Goal: Communication & Community: Answer question/provide support

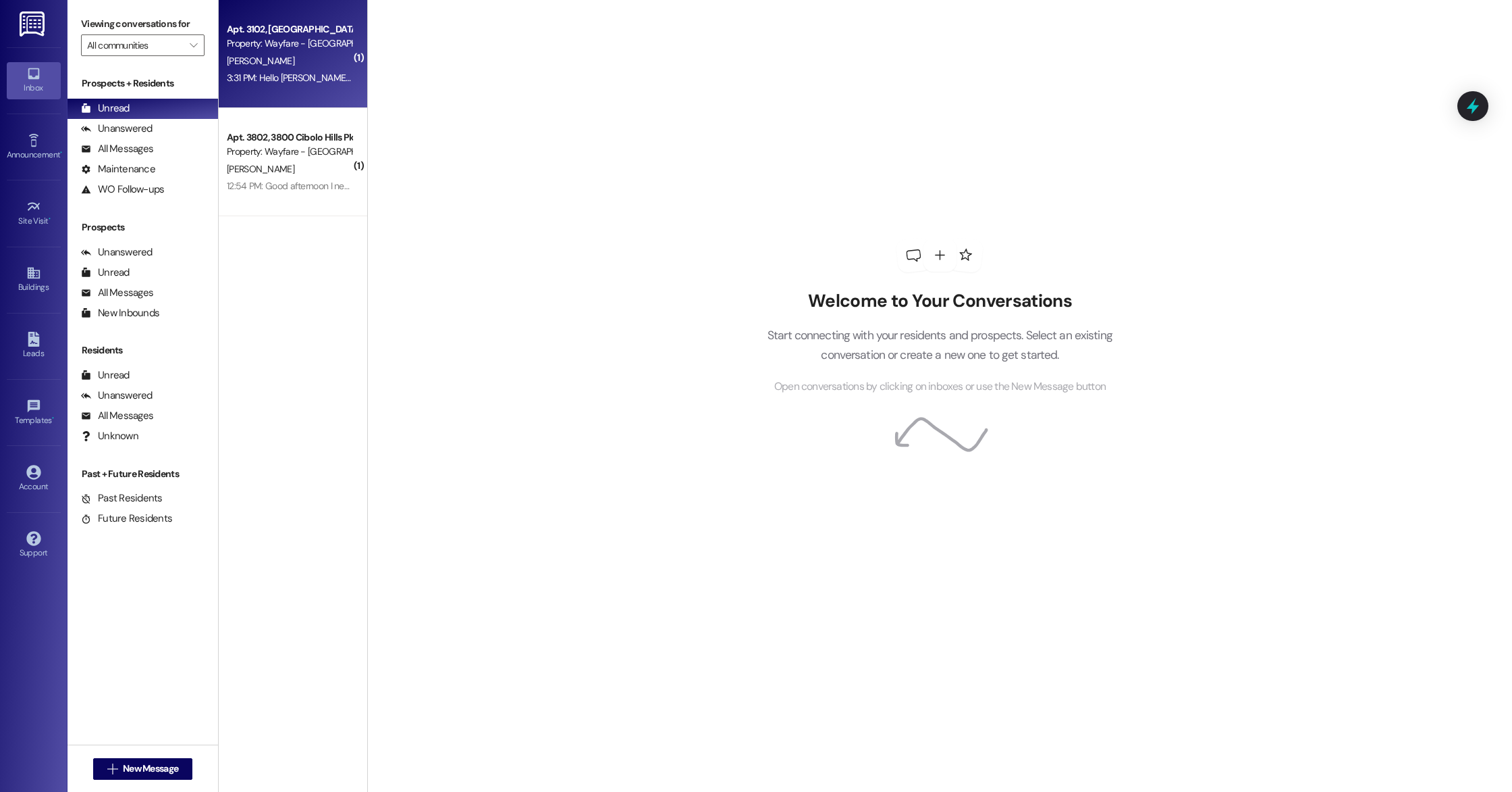
click at [249, 62] on span "[PERSON_NAME]" at bounding box center [260, 60] width 67 height 12
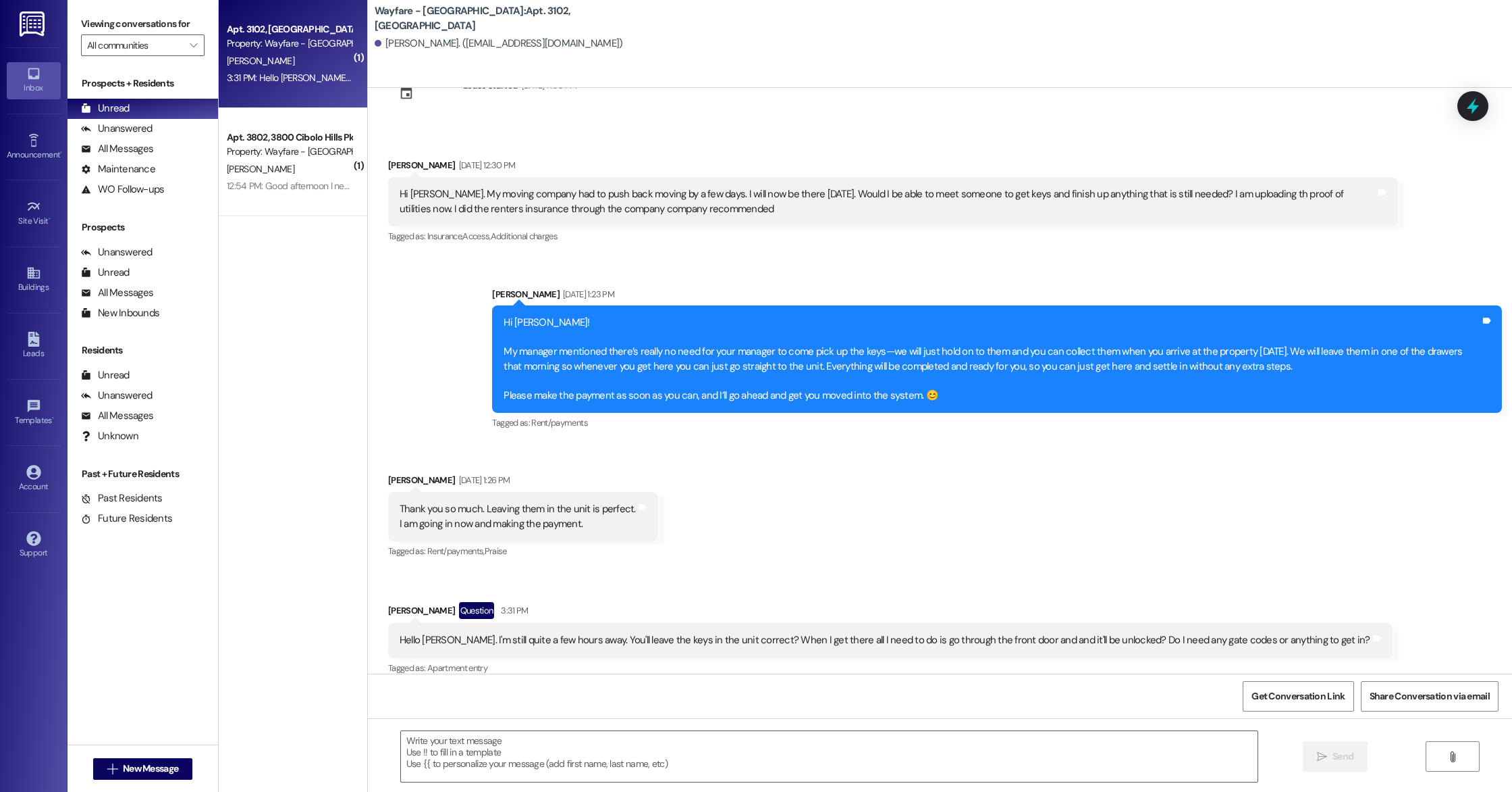
scroll to position [2372, 0]
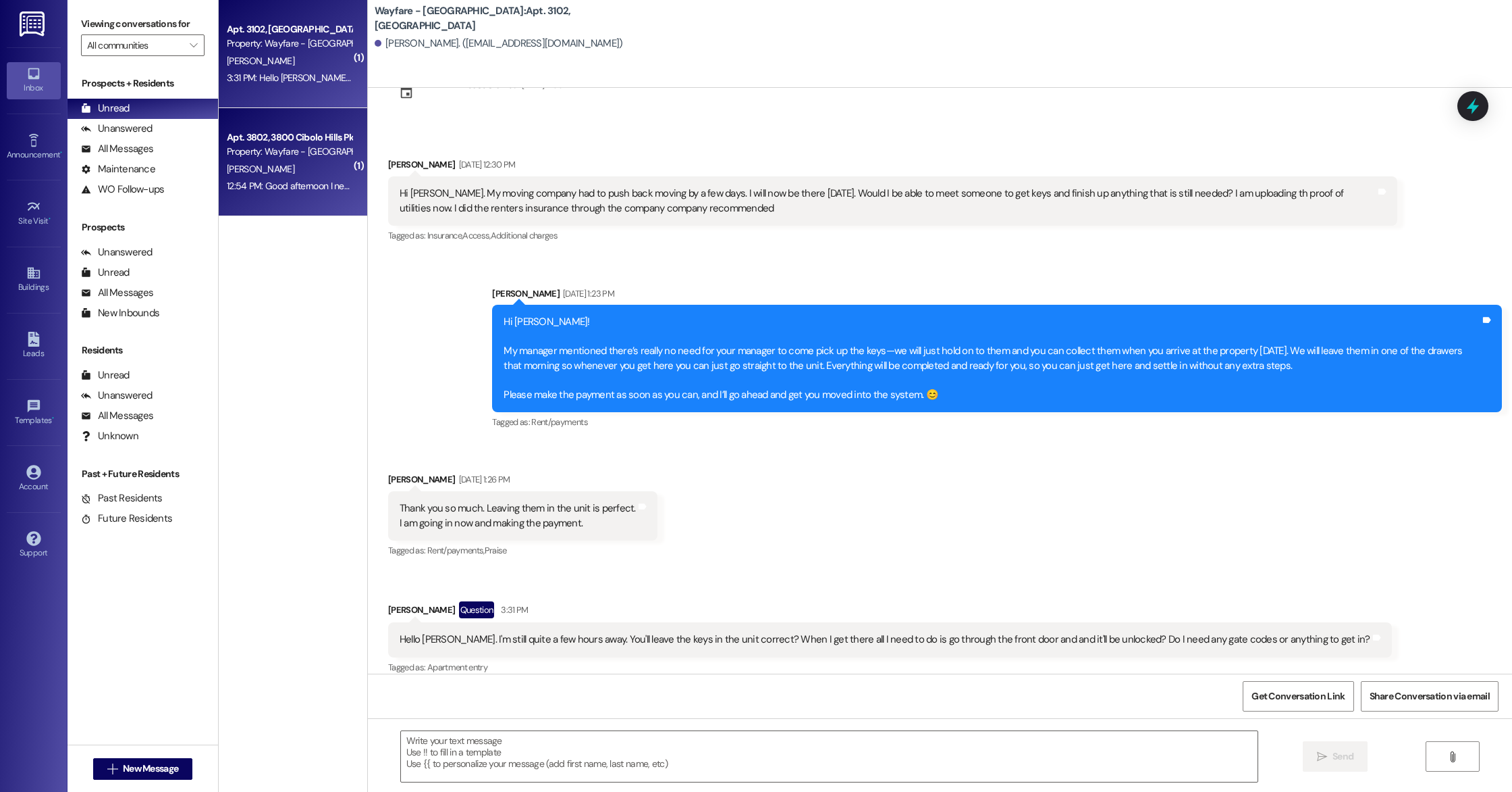
click at [308, 178] on div "12:54 PM: Good afternoon I need a favor, what time do you all leave for the day…" at bounding box center [289, 186] width 127 height 17
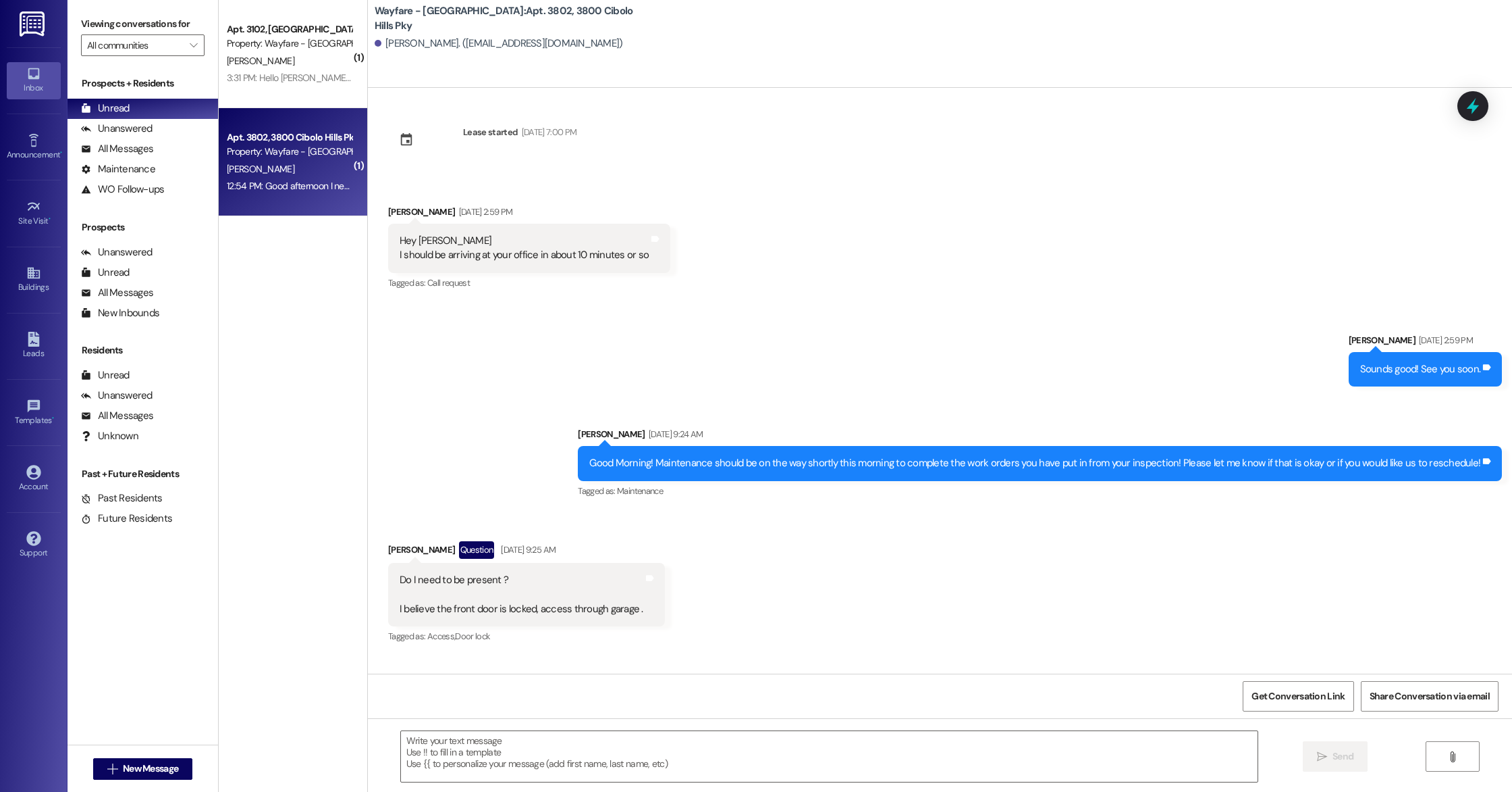
scroll to position [19815, 0]
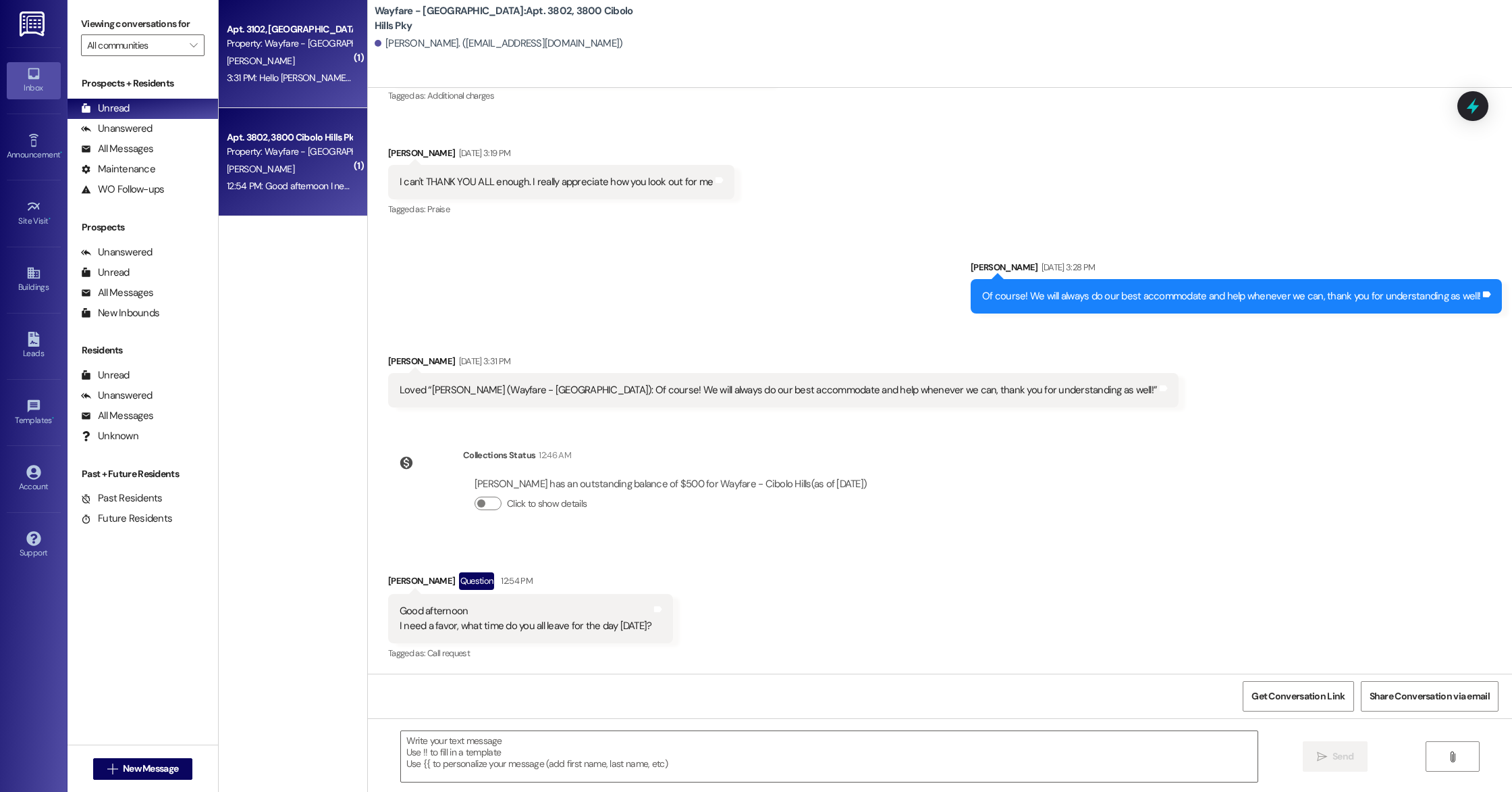
click at [278, 74] on div "3:31 PM: Hello [PERSON_NAME]. I'm still quite a few hours away. You'll leave th…" at bounding box center [688, 77] width 922 height 12
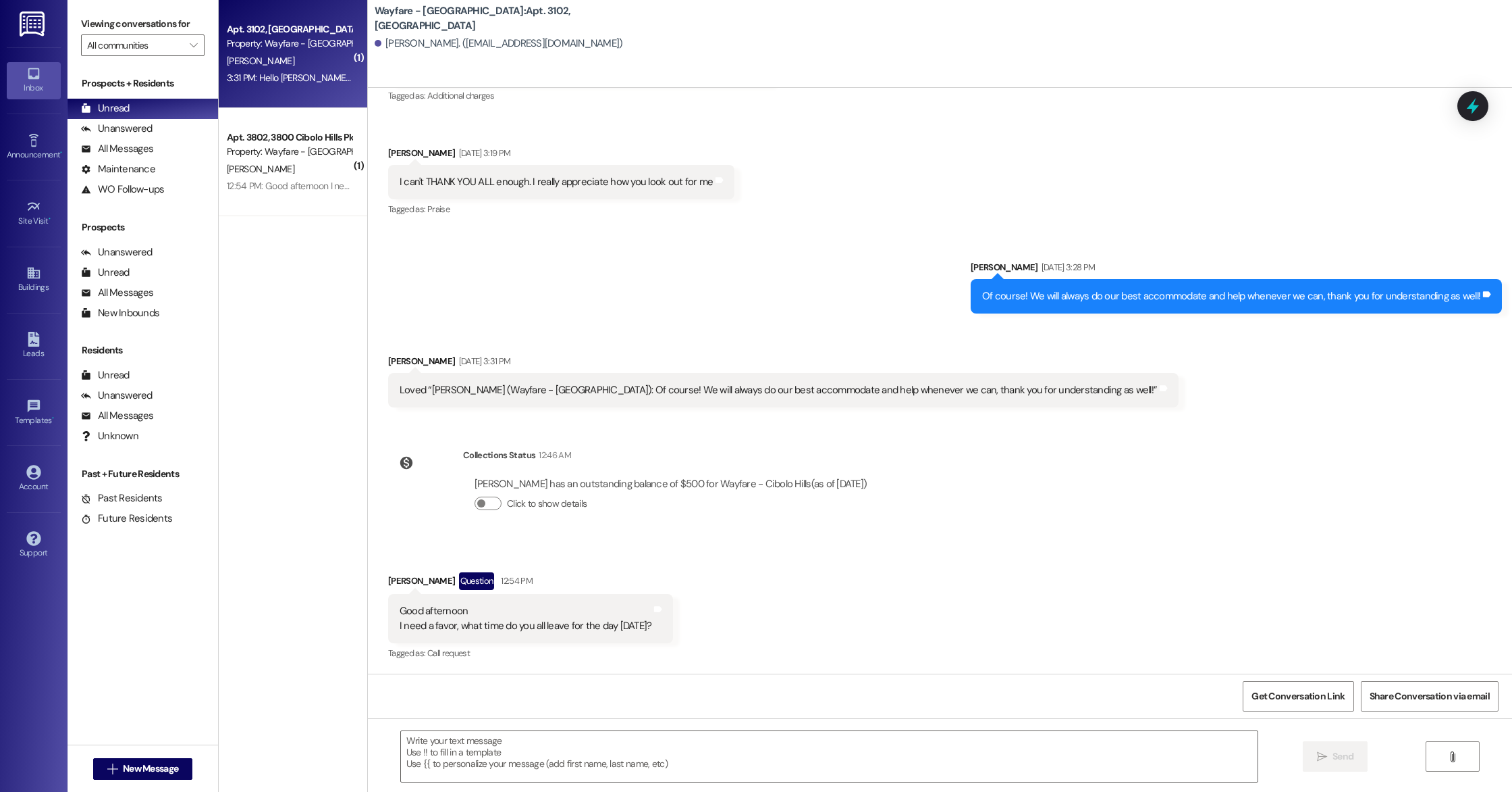
scroll to position [2371, 0]
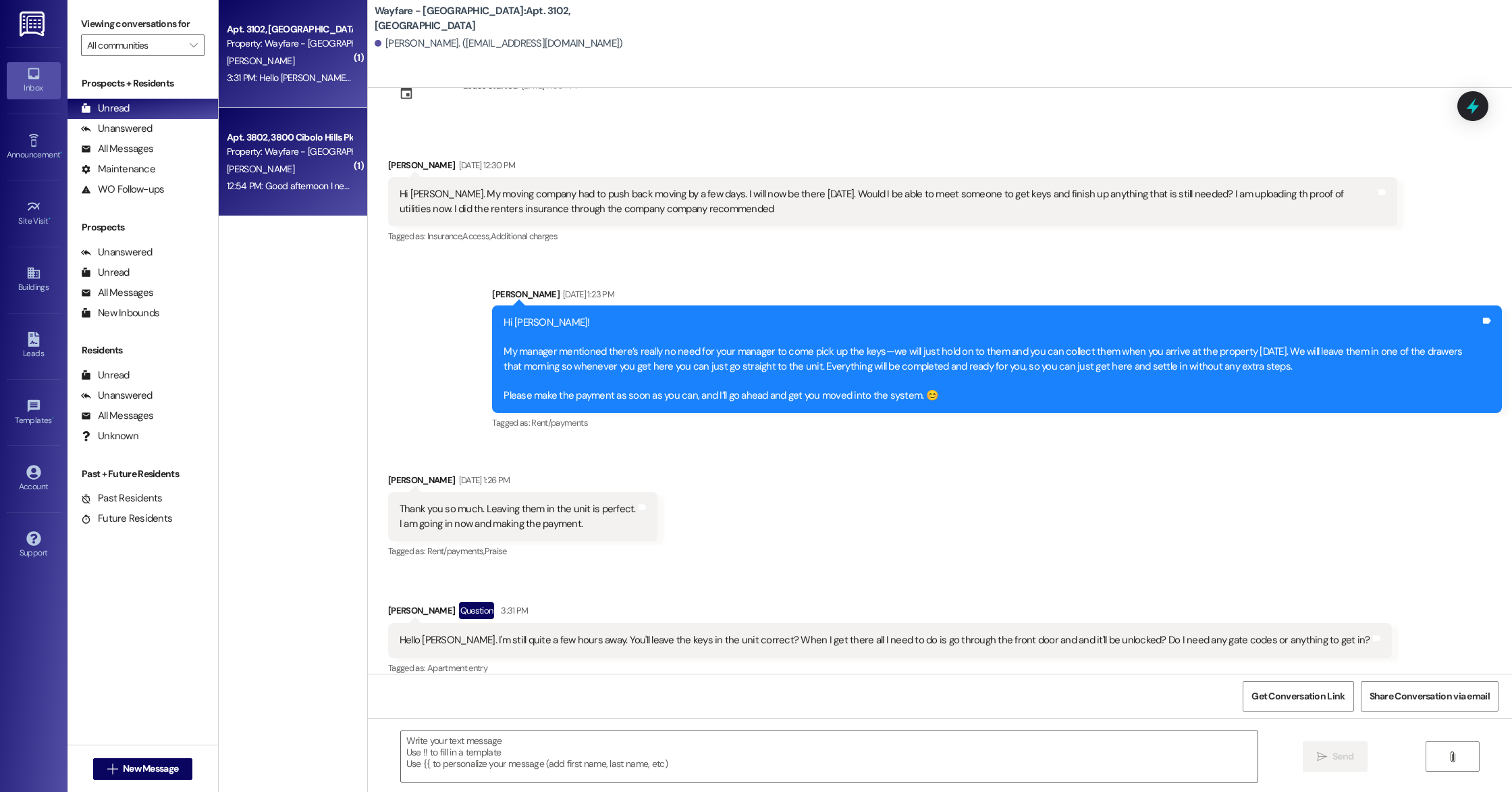
click at [274, 157] on div "Property: Wayfare - [GEOGRAPHIC_DATA]" at bounding box center [289, 151] width 125 height 14
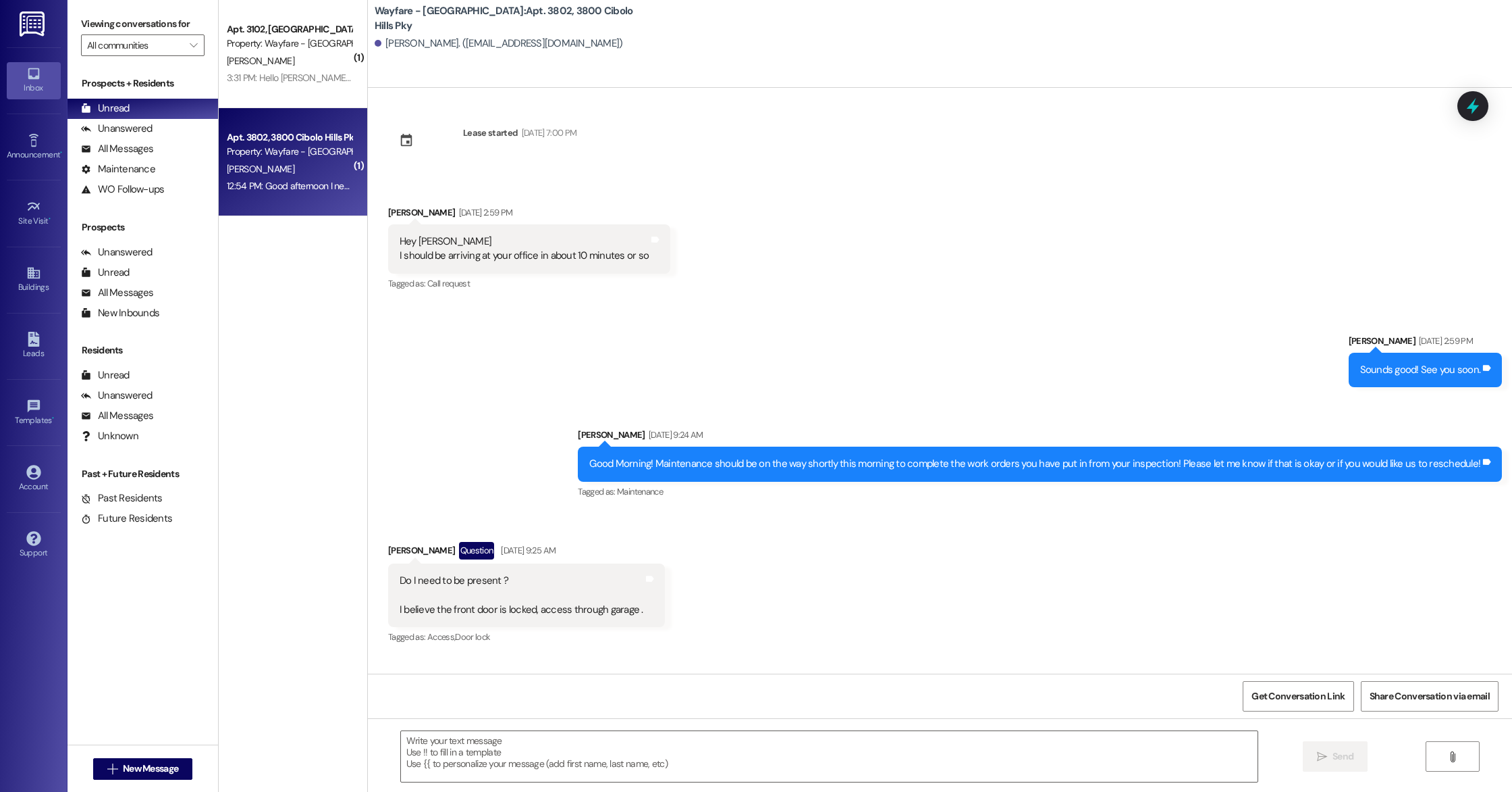
scroll to position [19814, 0]
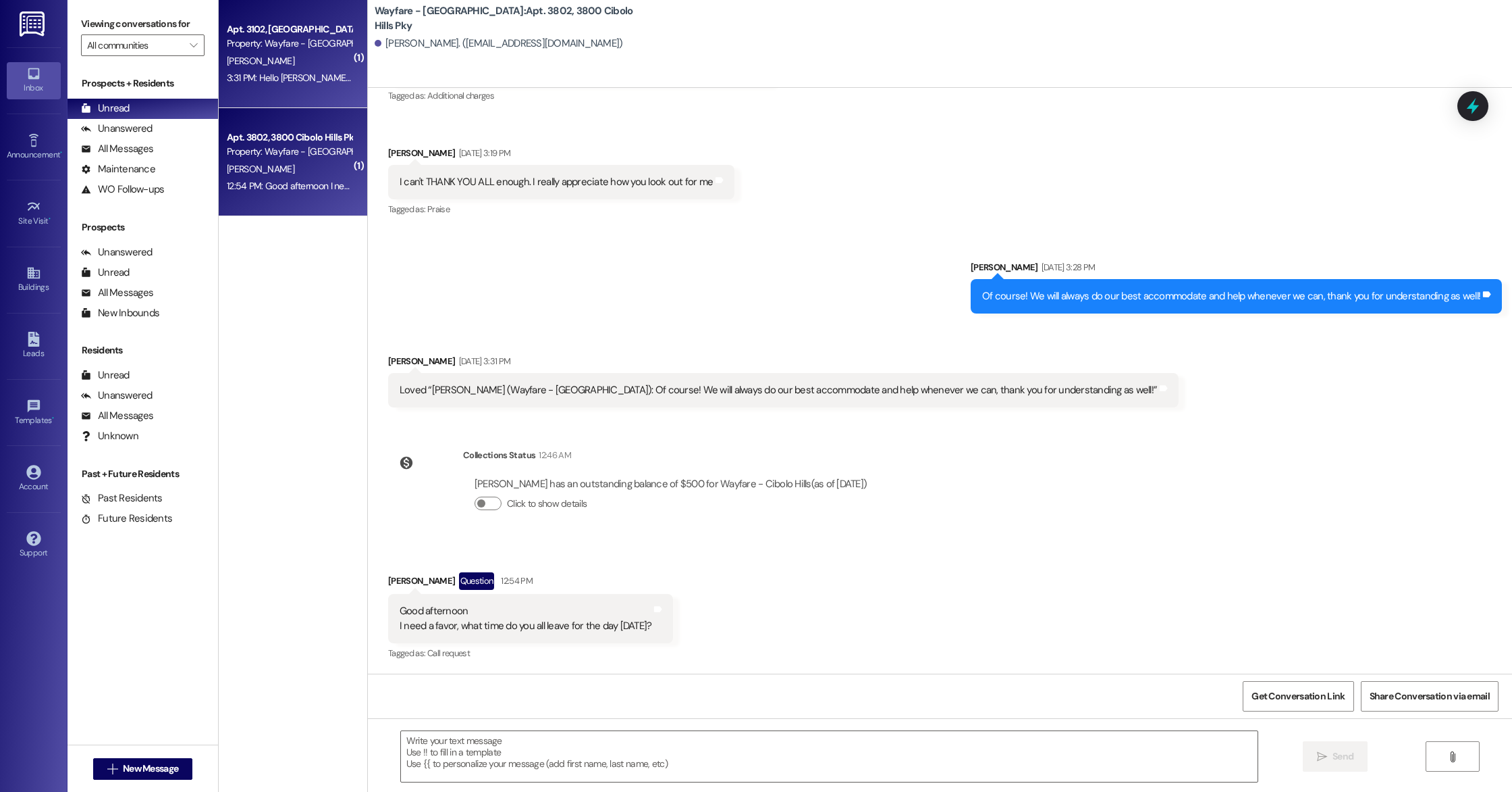
click at [277, 64] on div "[PERSON_NAME]" at bounding box center [289, 61] width 127 height 17
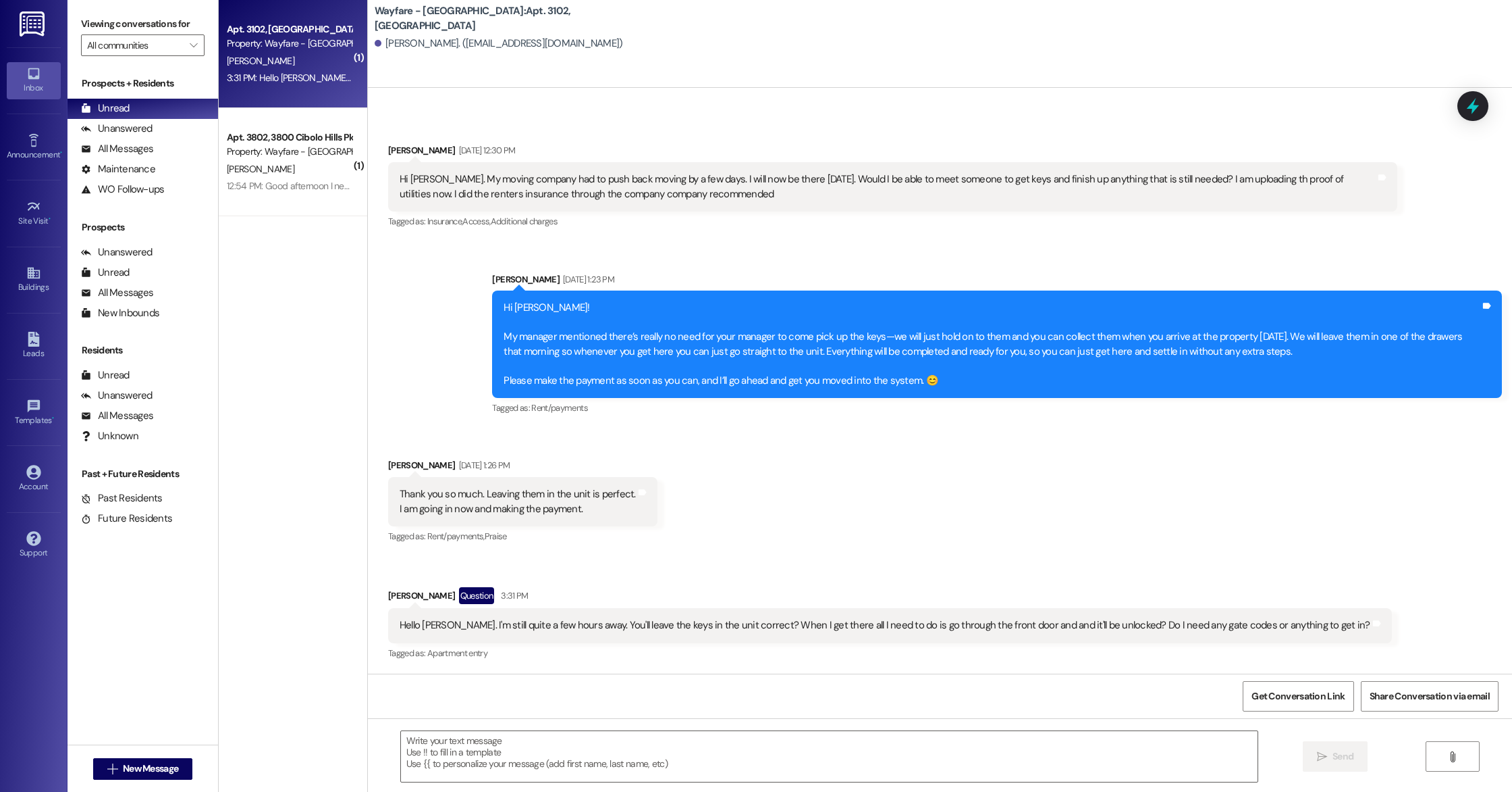
scroll to position [2372, 0]
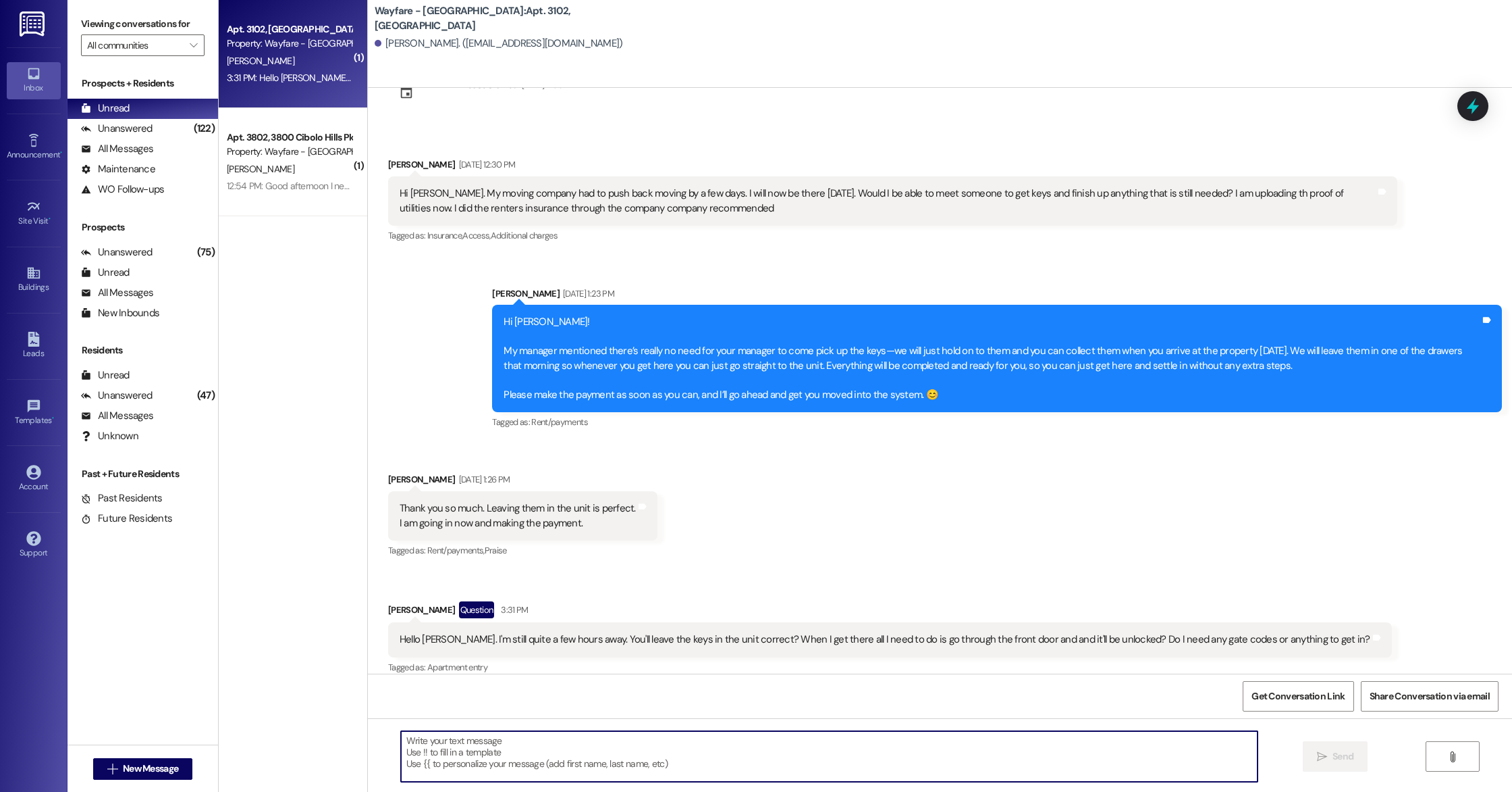
click at [535, 772] on textarea at bounding box center [829, 756] width 857 height 51
click at [581, 743] on textarea at bounding box center [829, 756] width 857 height 51
click at [466, 742] on textarea "Hello! sorry for thelate response" at bounding box center [829, 756] width 857 height 51
click at [563, 738] on textarea "Hello! sorry for the late response" at bounding box center [829, 756] width 857 height 51
click at [422, 737] on textarea "Hello! sorry for the late response, we have placed the keys in your unit, they …" at bounding box center [829, 756] width 857 height 51
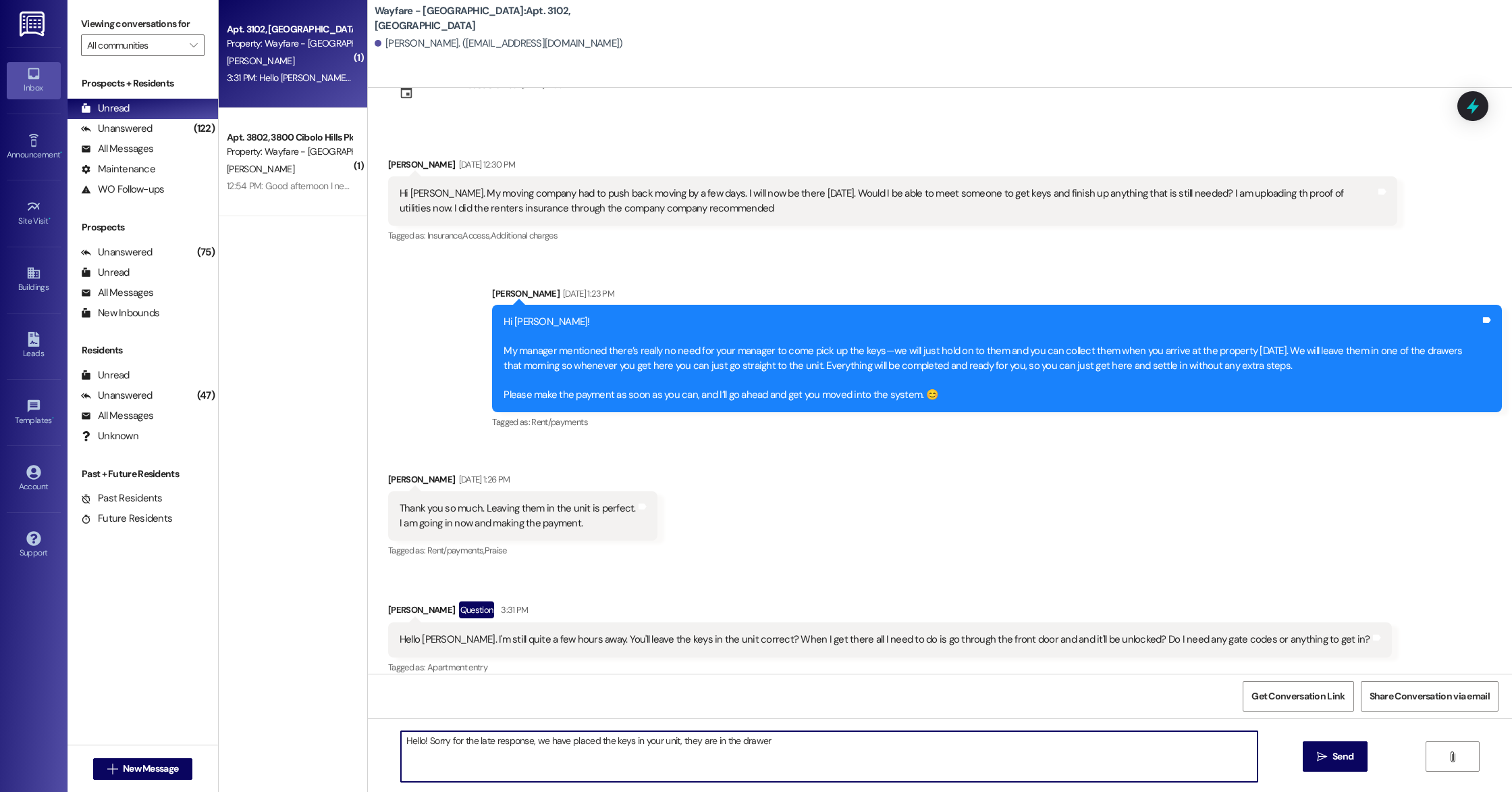
click at [784, 744] on textarea "Hello! Sorry for the late response, we have placed the keys in your unit, they …" at bounding box center [829, 756] width 857 height 51
click at [731, 739] on textarea "Hello! Sorry for the late response, we have placed the keys in your unit, they …" at bounding box center [829, 756] width 857 height 51
click at [796, 740] on textarea "Hello! Sorry for the late response, we have placed the keys in your unit, they …" at bounding box center [829, 756] width 857 height 51
click at [1209, 740] on textarea "Hello! Sorry for the late response, we have placed the keys in your unit, they …" at bounding box center [829, 756] width 857 height 51
click at [511, 757] on textarea "Hello! Sorry for the late response, we have placed the keys in your unit, they …" at bounding box center [829, 756] width 857 height 51
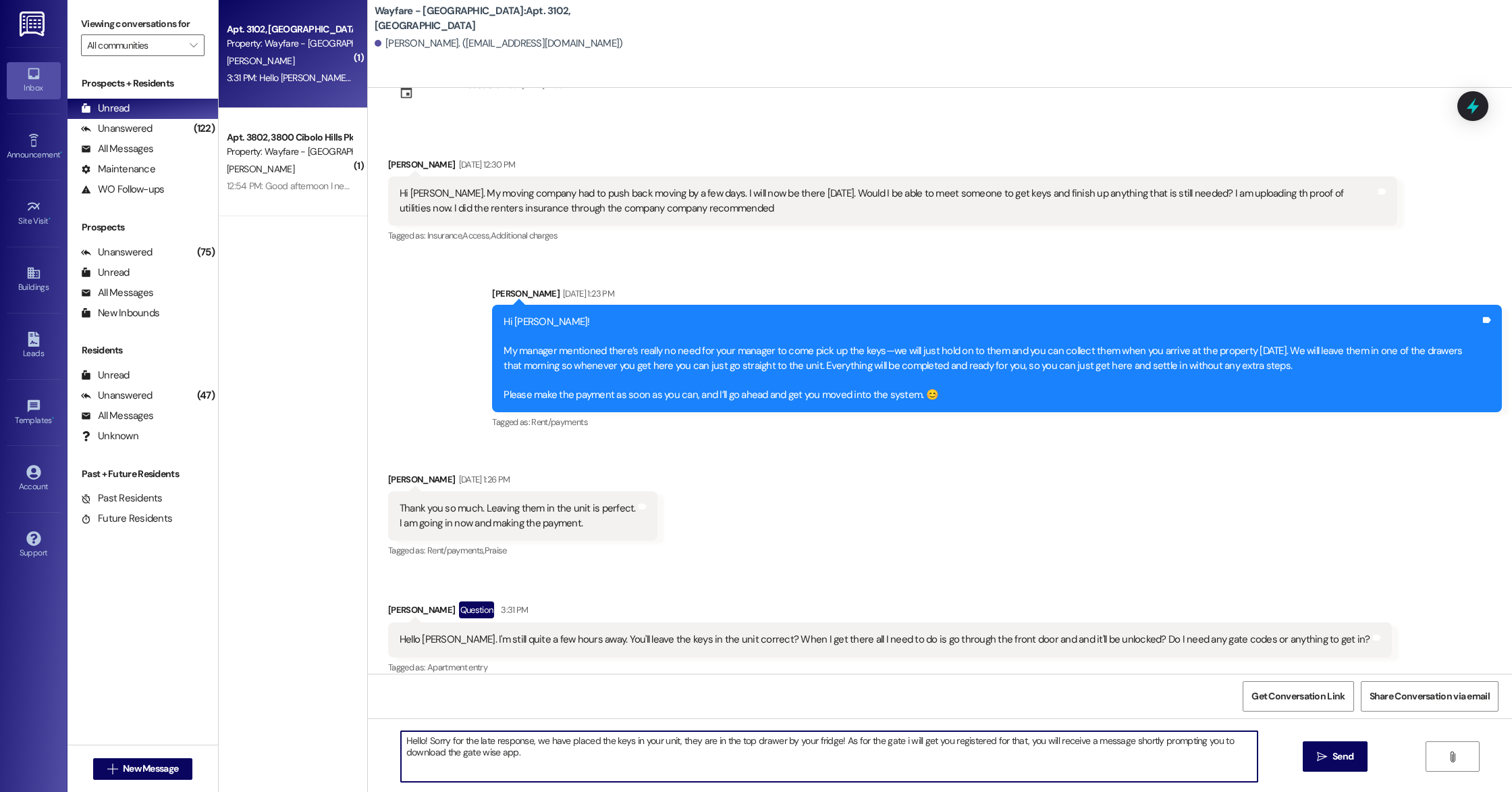
click at [892, 739] on textarea "Hello! Sorry for the late response, we have placed the keys in your unit, they …" at bounding box center [829, 756] width 857 height 51
click at [569, 753] on textarea "Hello! Sorry for the late response, we have placed the keys in your unit, they …" at bounding box center [829, 756] width 857 height 51
type textarea "Hello! Sorry for the late response, we have placed the keys in your unit, they …"
click at [1325, 760] on icon "" at bounding box center [1322, 757] width 10 height 11
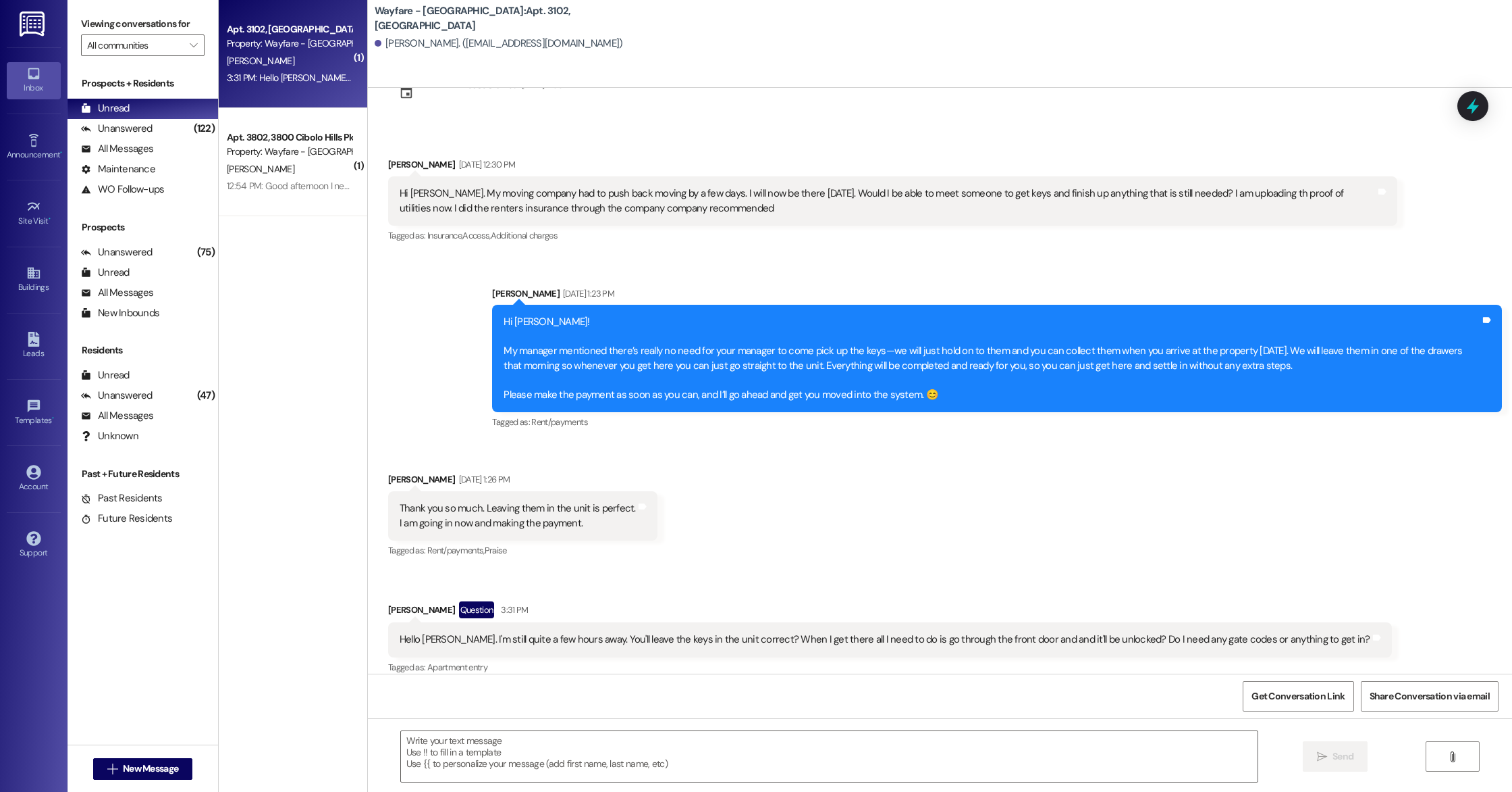
scroll to position [2481, 0]
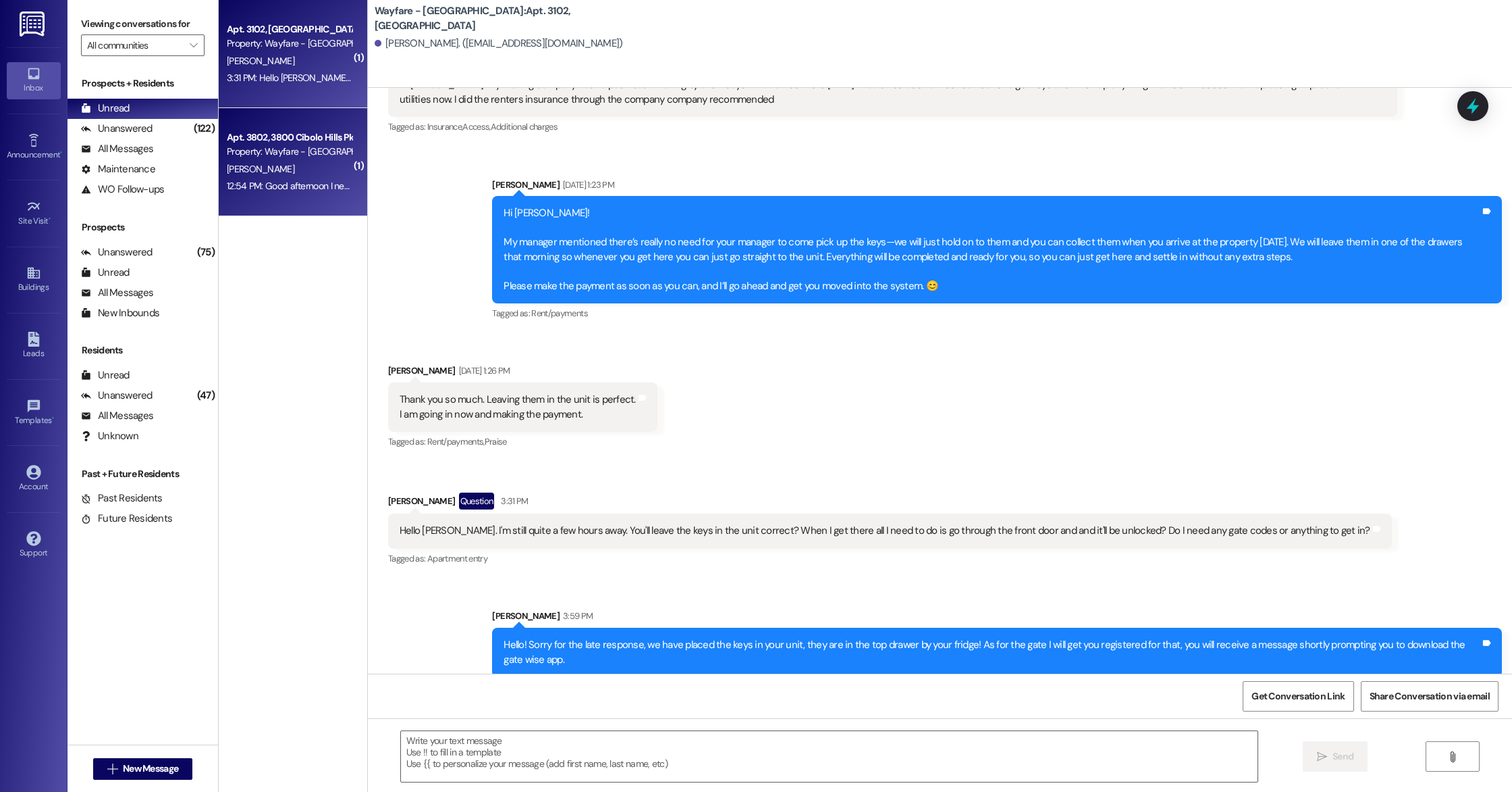
click at [320, 195] on div "Apt. 3802, [GEOGRAPHIC_DATA] Pky Property: Wayfare - [GEOGRAPHIC_DATA] [PERSON_…" at bounding box center [293, 162] width 149 height 108
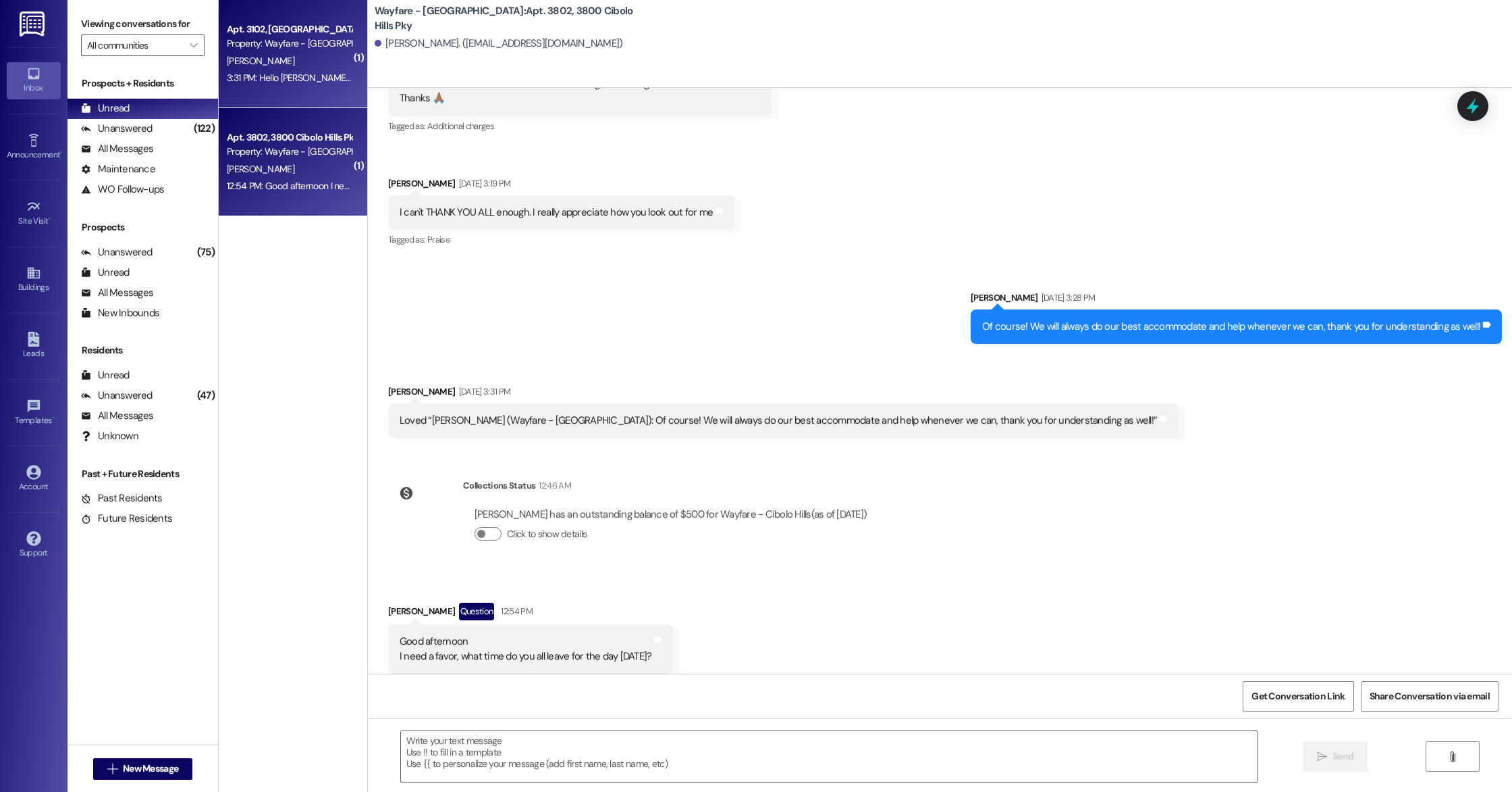
click at [310, 69] on div "3:31 PM: Hello [PERSON_NAME]. I'm still quite a few hours away. You'll leave th…" at bounding box center [289, 78] width 127 height 17
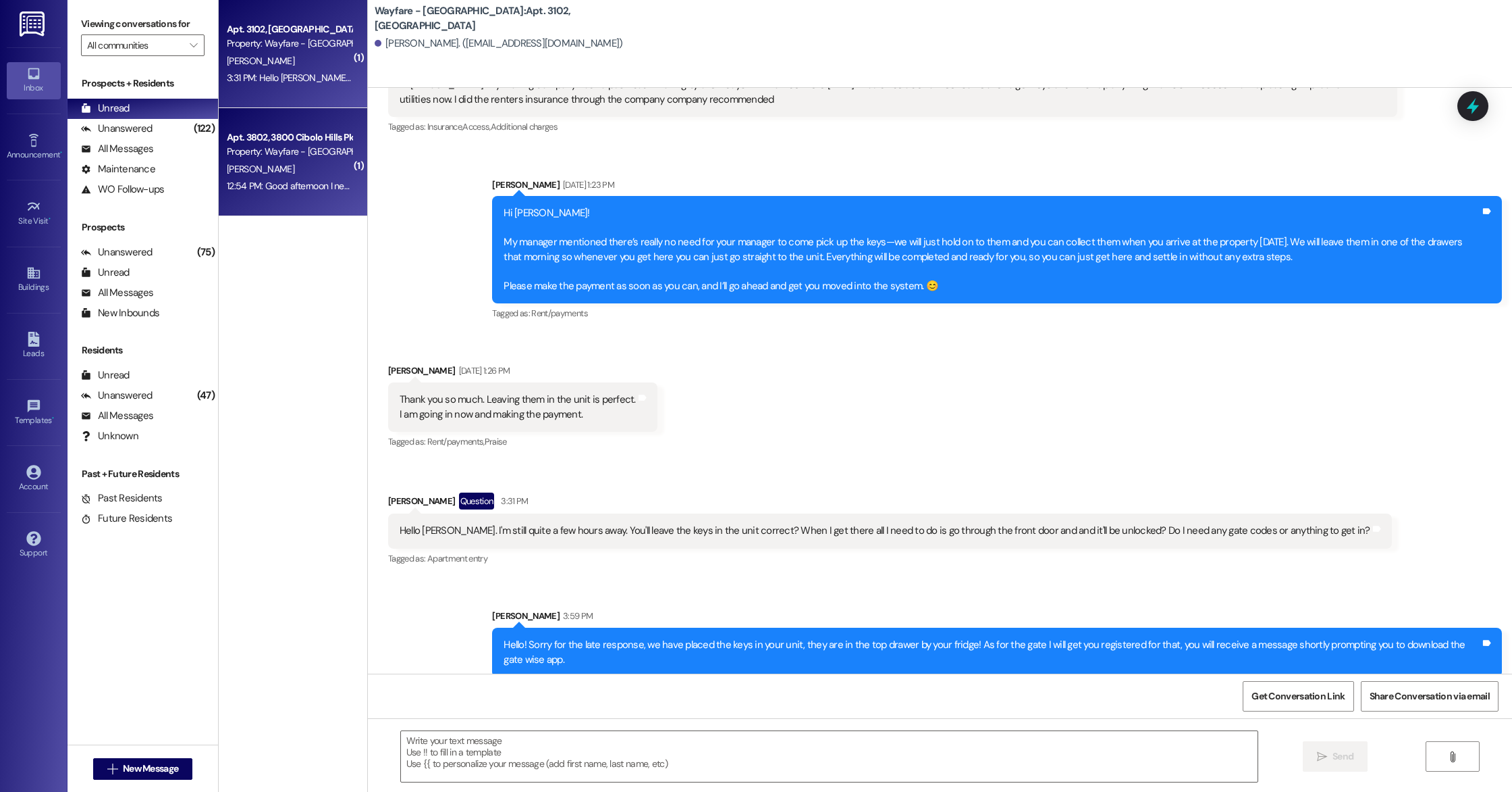
click at [301, 154] on div "Property: Wayfare - [GEOGRAPHIC_DATA]" at bounding box center [289, 151] width 125 height 14
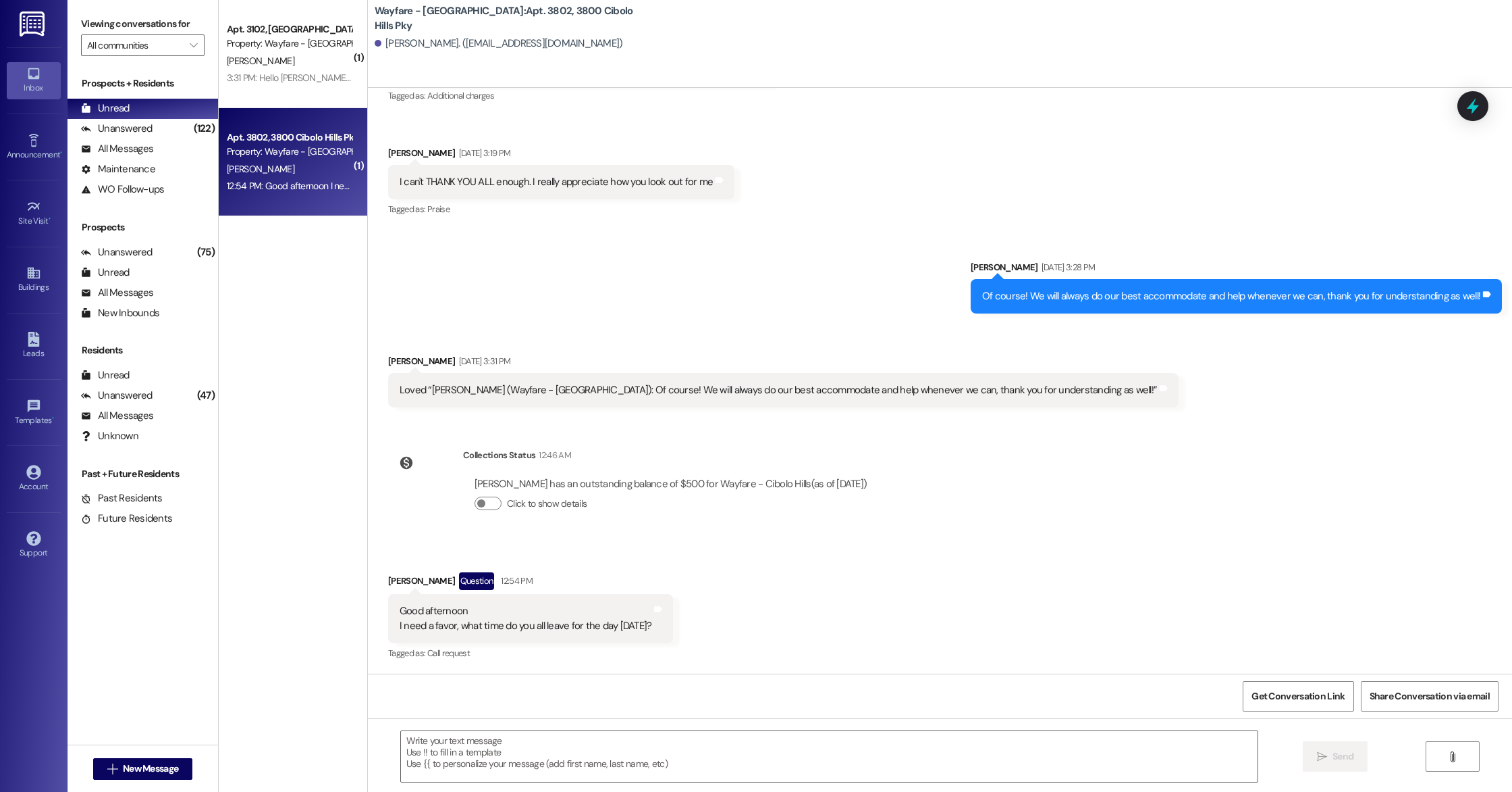
scroll to position [19815, 0]
click at [134, 775] on button " New Message" at bounding box center [143, 768] width 100 height 21
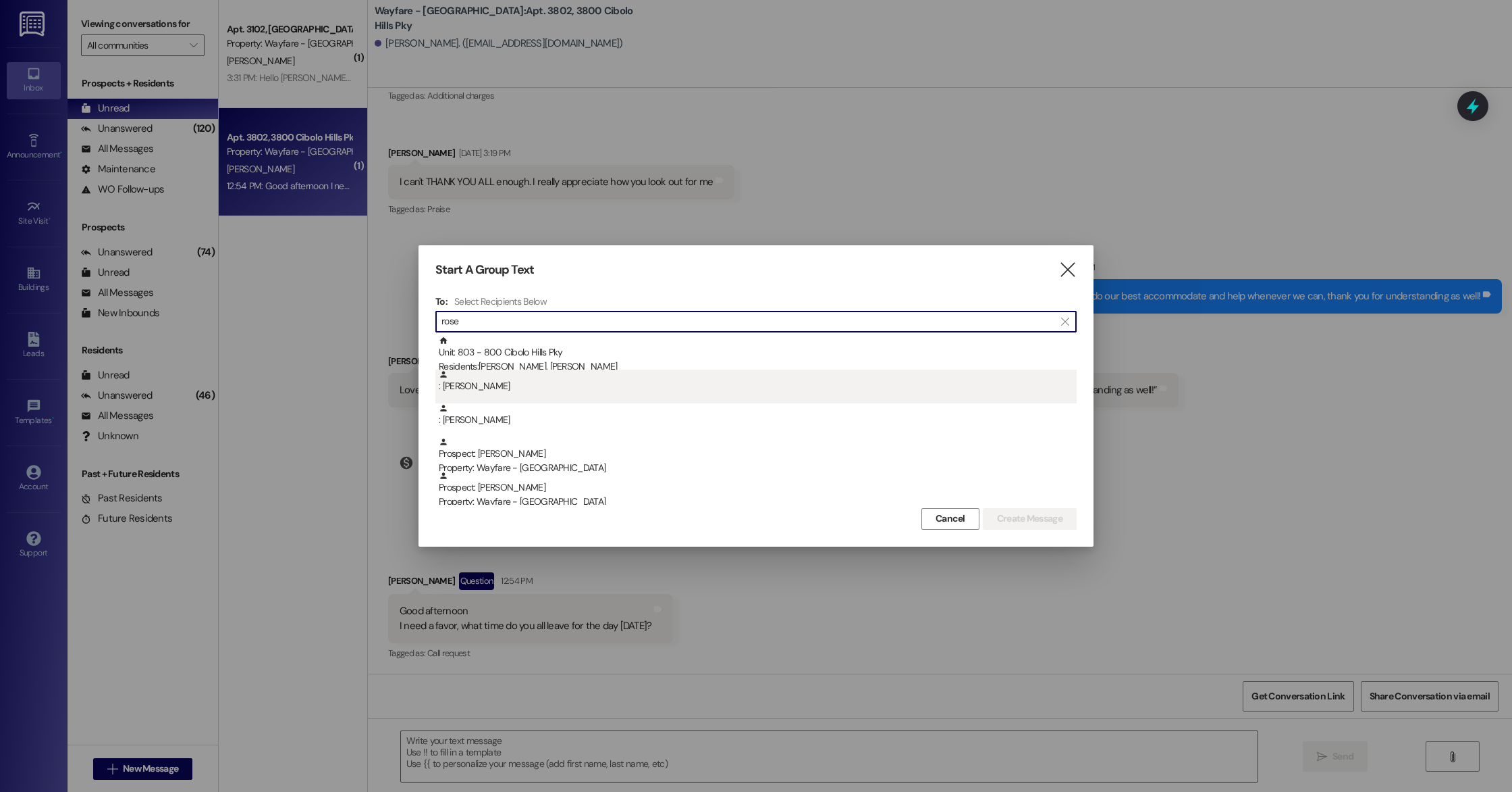
type input "rose"
click at [525, 387] on div ": [PERSON_NAME]" at bounding box center [757, 382] width 638 height 24
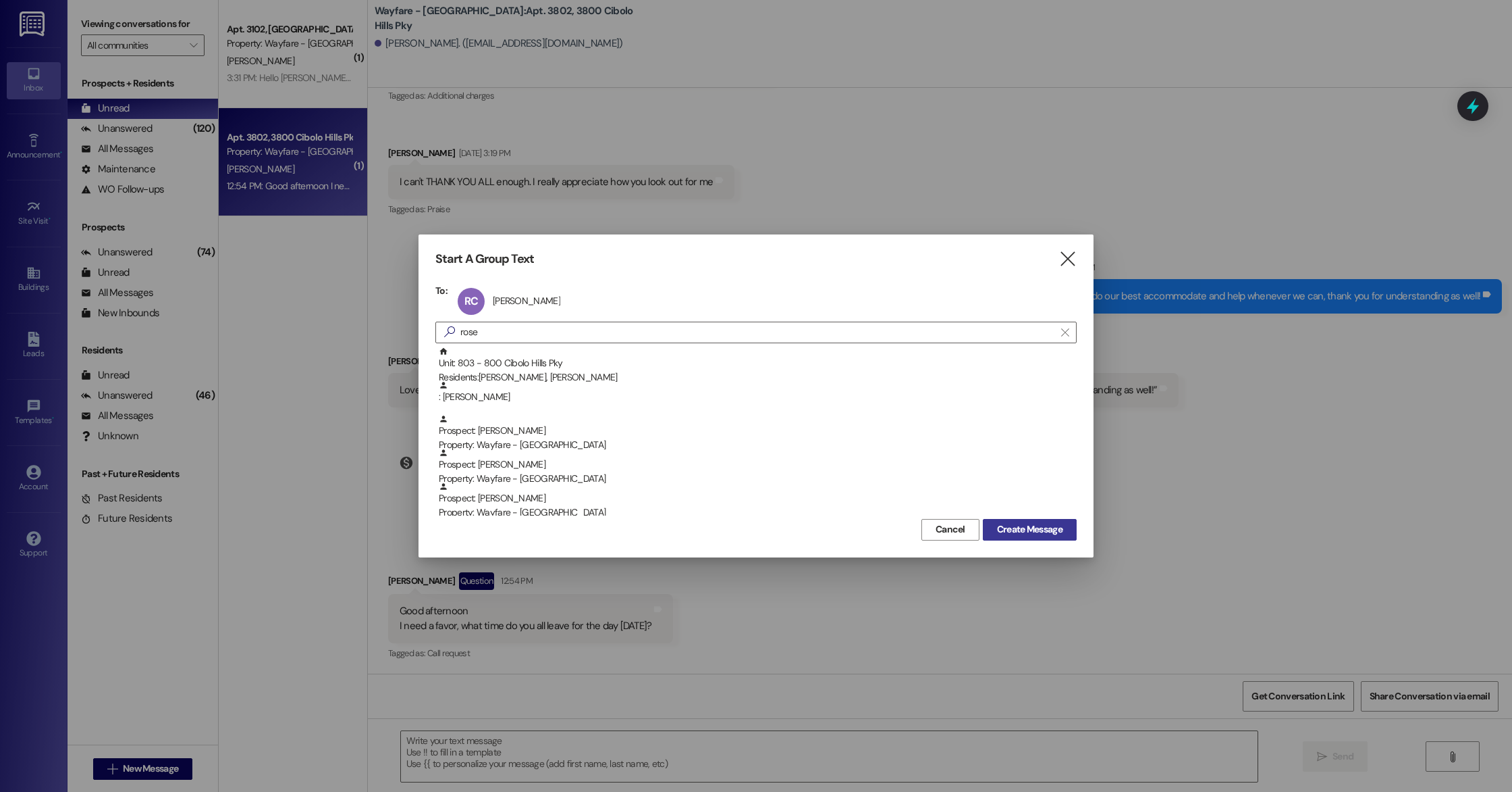
click at [1055, 533] on span "Create Message" at bounding box center [1030, 529] width 66 height 14
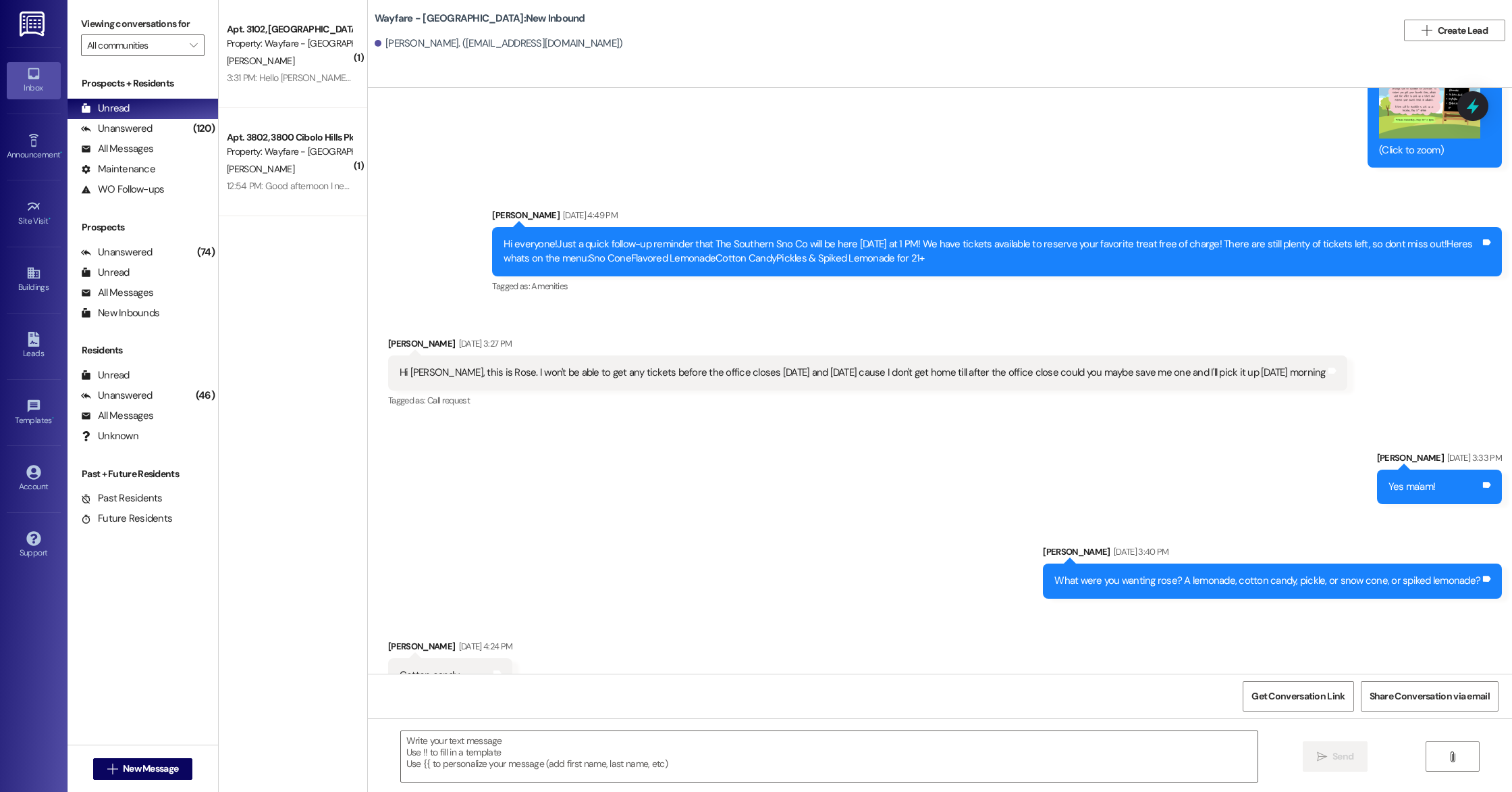
scroll to position [26124, 0]
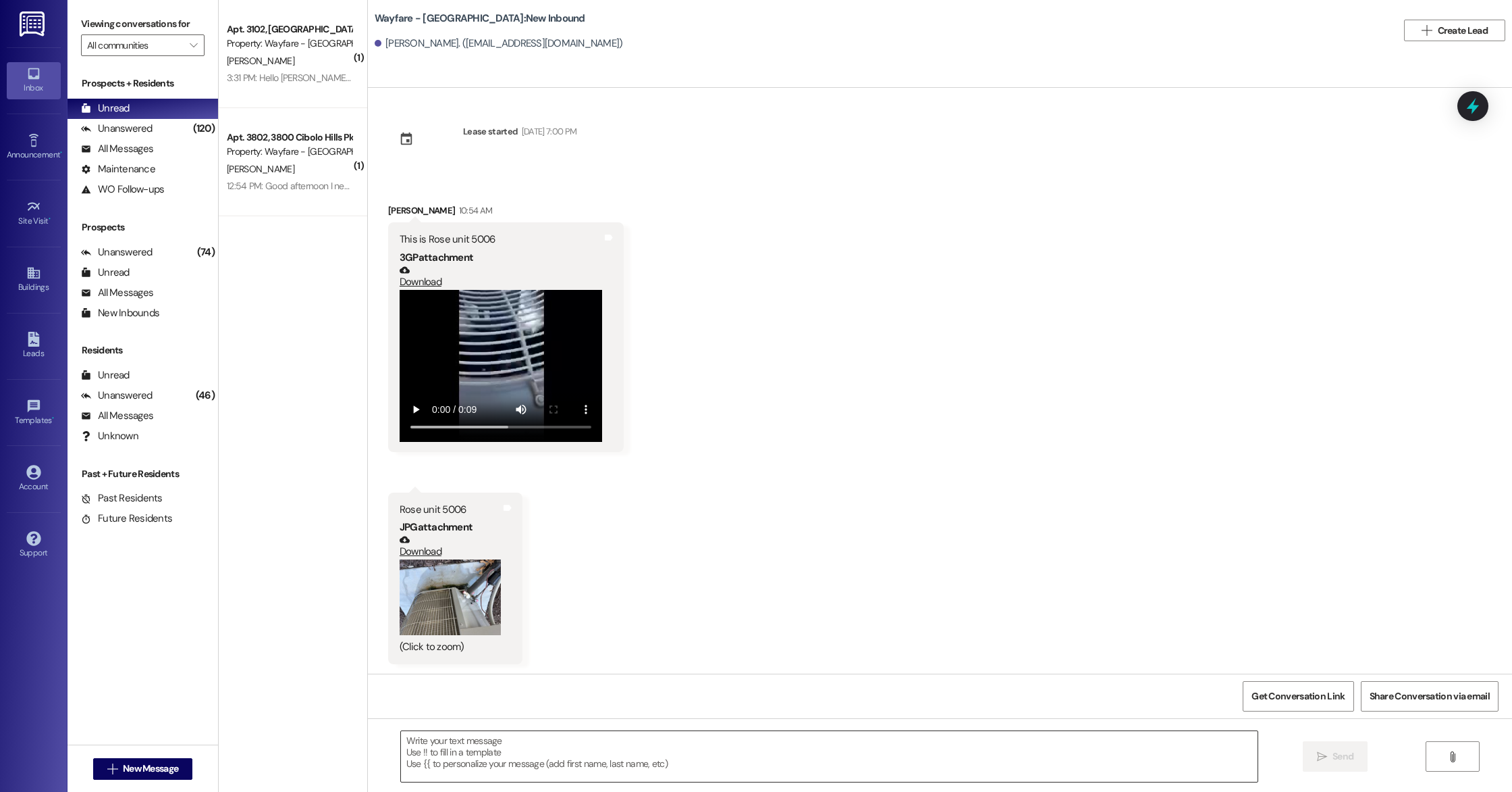
click at [453, 752] on textarea at bounding box center [829, 756] width 857 height 51
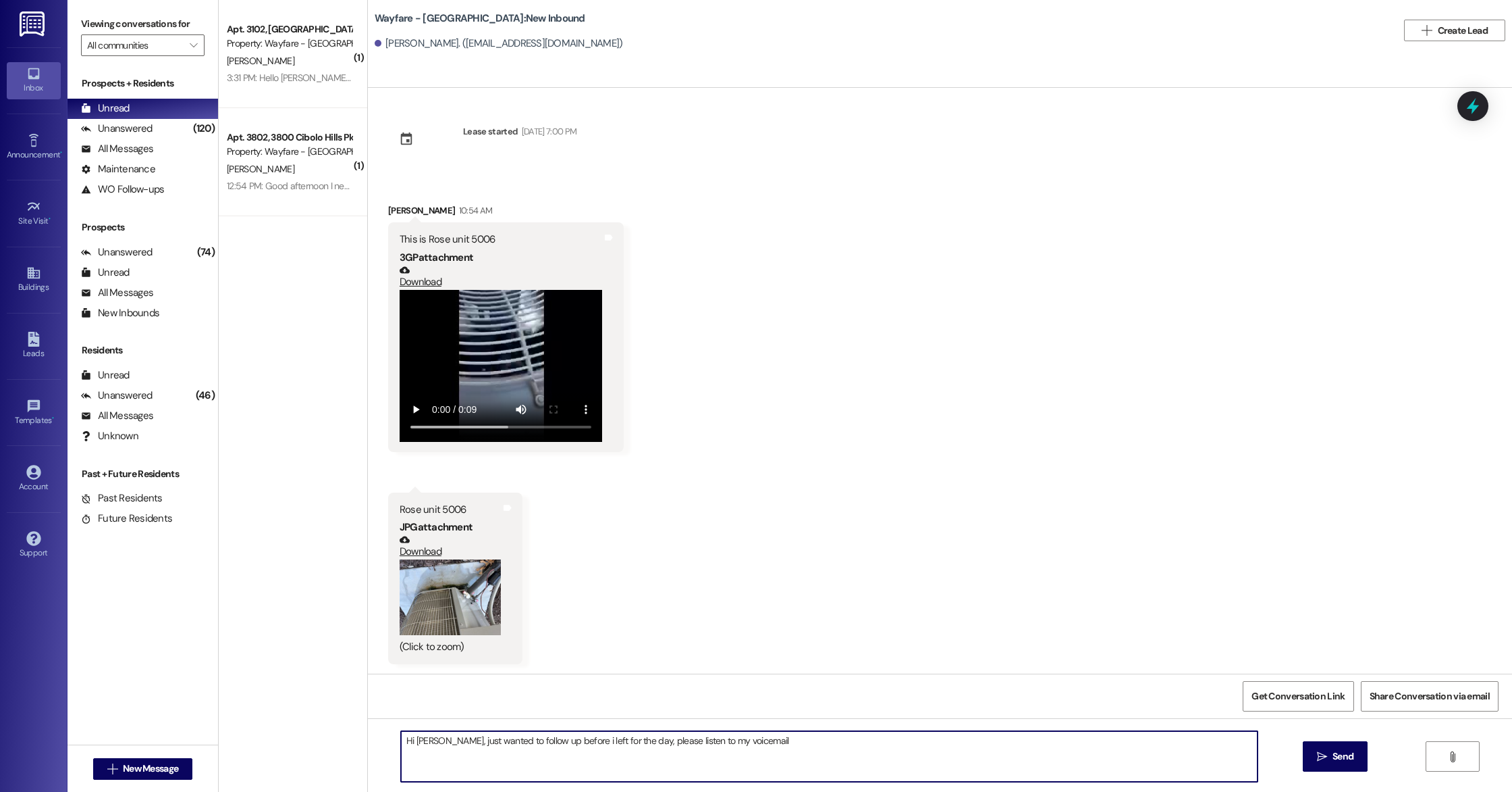
click at [550, 740] on textarea "Hi [PERSON_NAME], just wanted to follow up before i left for the day, please li…" at bounding box center [829, 756] width 857 height 51
click at [734, 738] on textarea "Hi [PERSON_NAME], just wanted to follow up before I left for the day, please li…" at bounding box center [829, 756] width 857 height 51
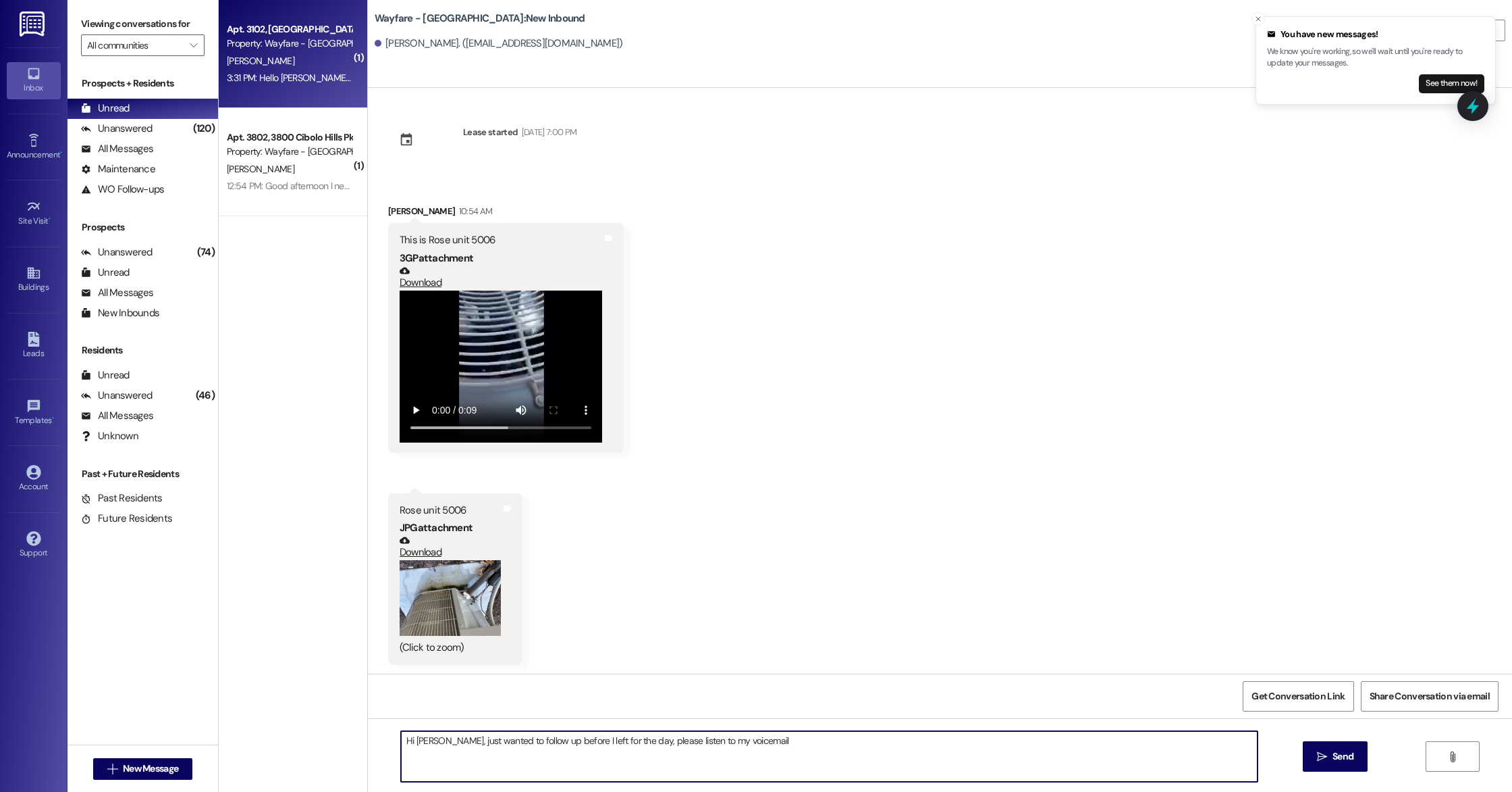
type textarea "Hi [PERSON_NAME], just wanted to follow up before I left for the day, please li…"
click at [283, 47] on div "Property: Wayfare - [GEOGRAPHIC_DATA]" at bounding box center [289, 43] width 125 height 14
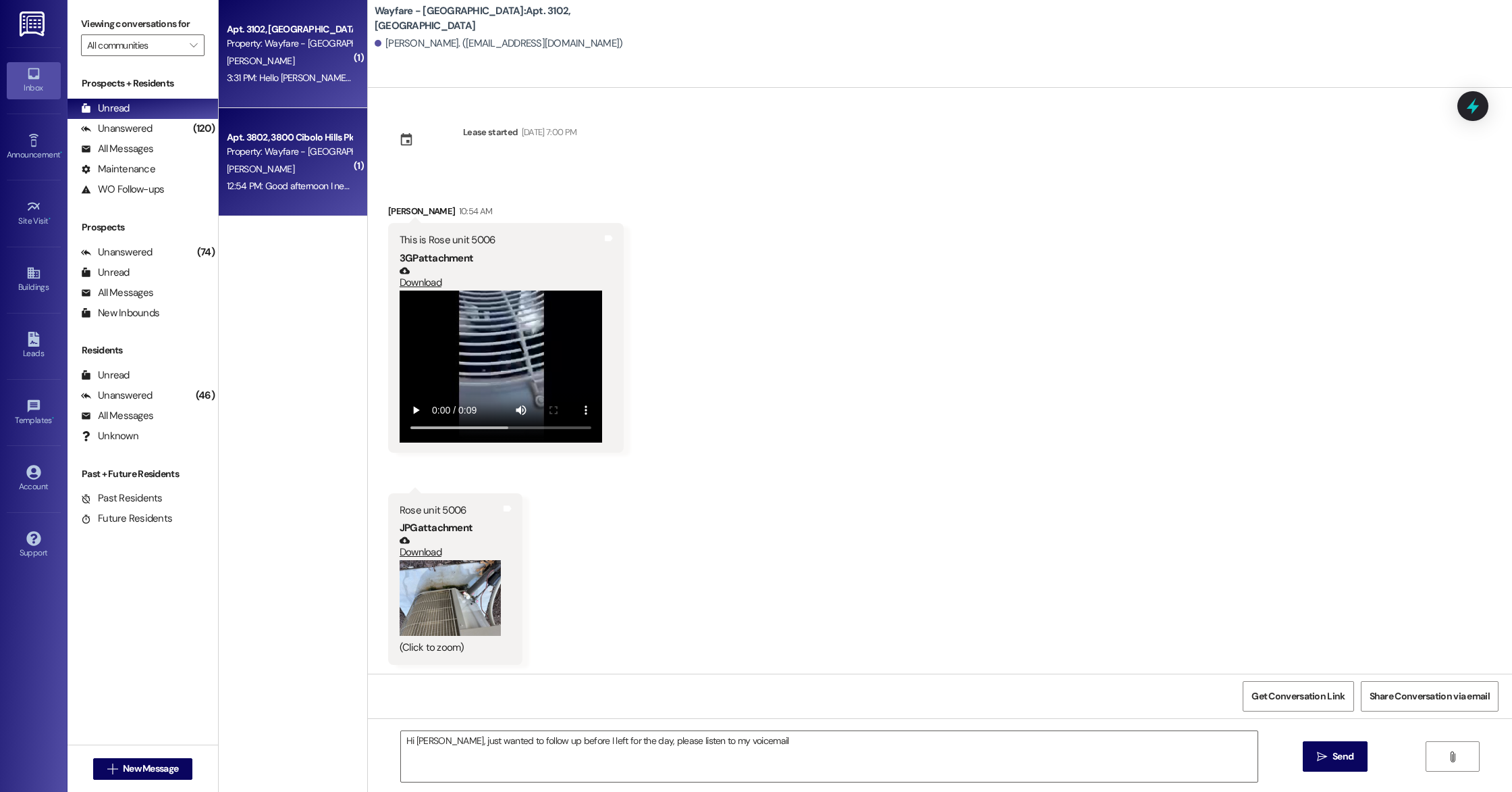
scroll to position [2480, 0]
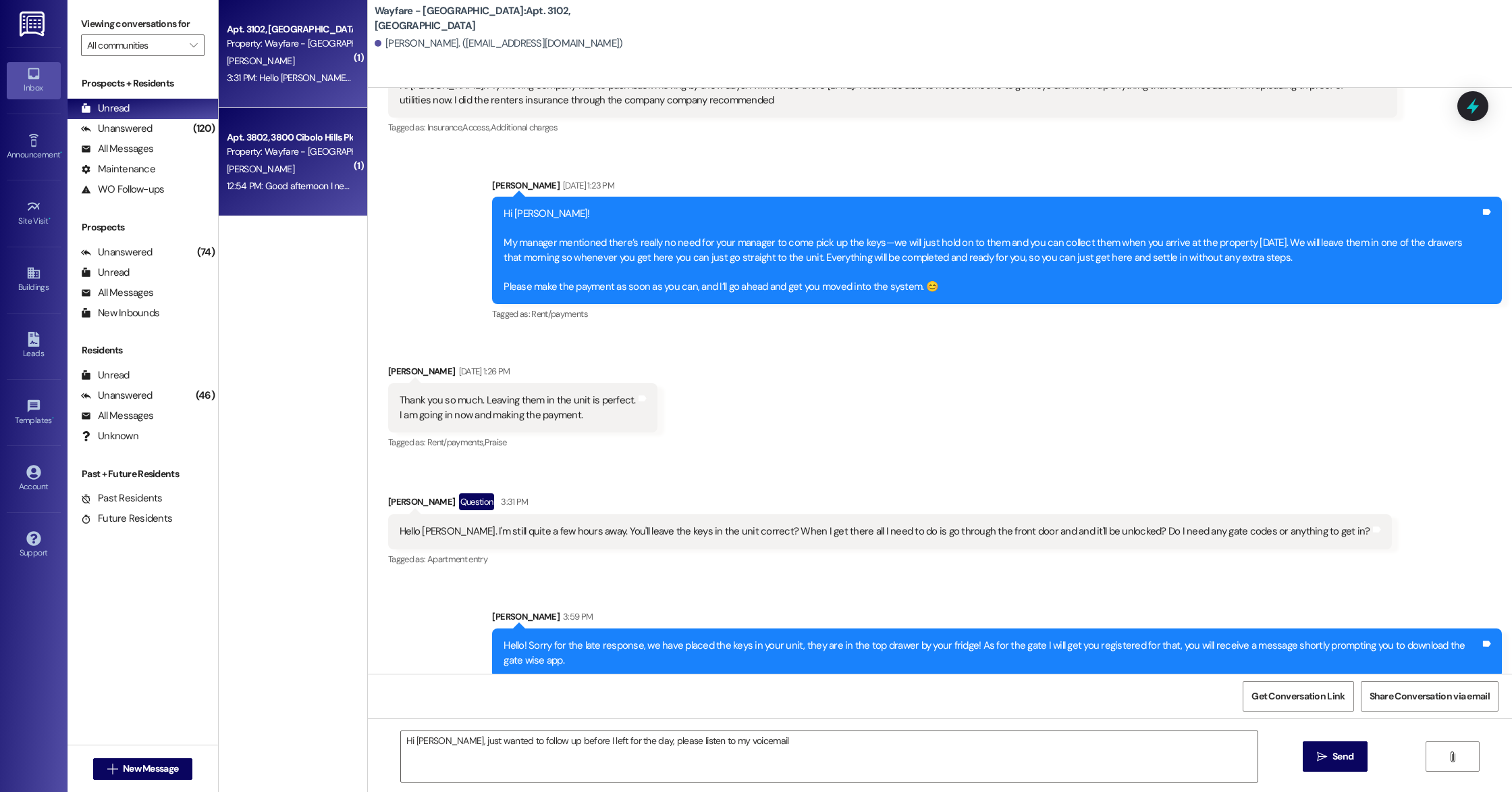
click at [286, 134] on div "Apt. 3802, 3800 Cibolo Hills Pky" at bounding box center [289, 137] width 125 height 14
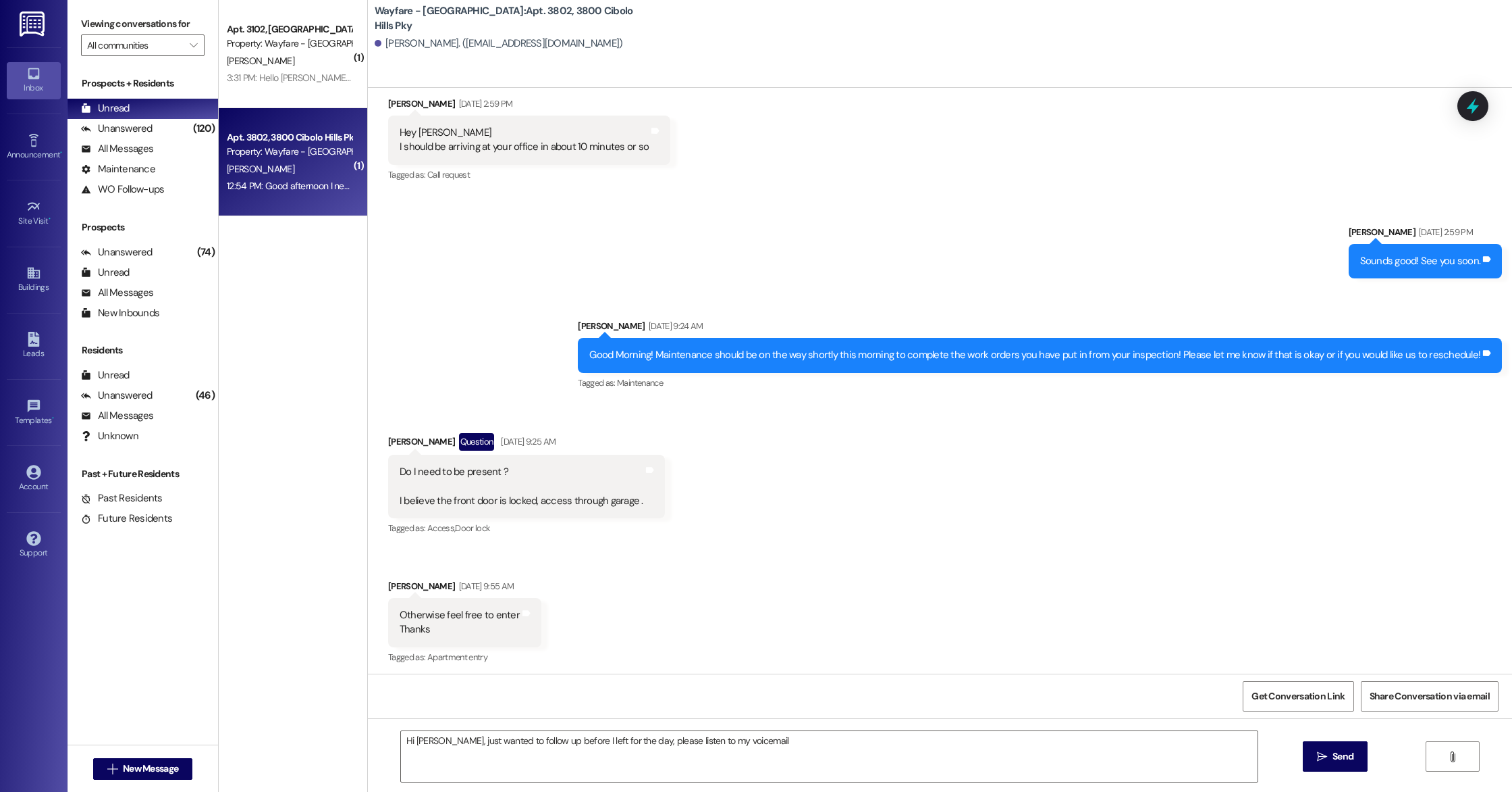
scroll to position [19815, 0]
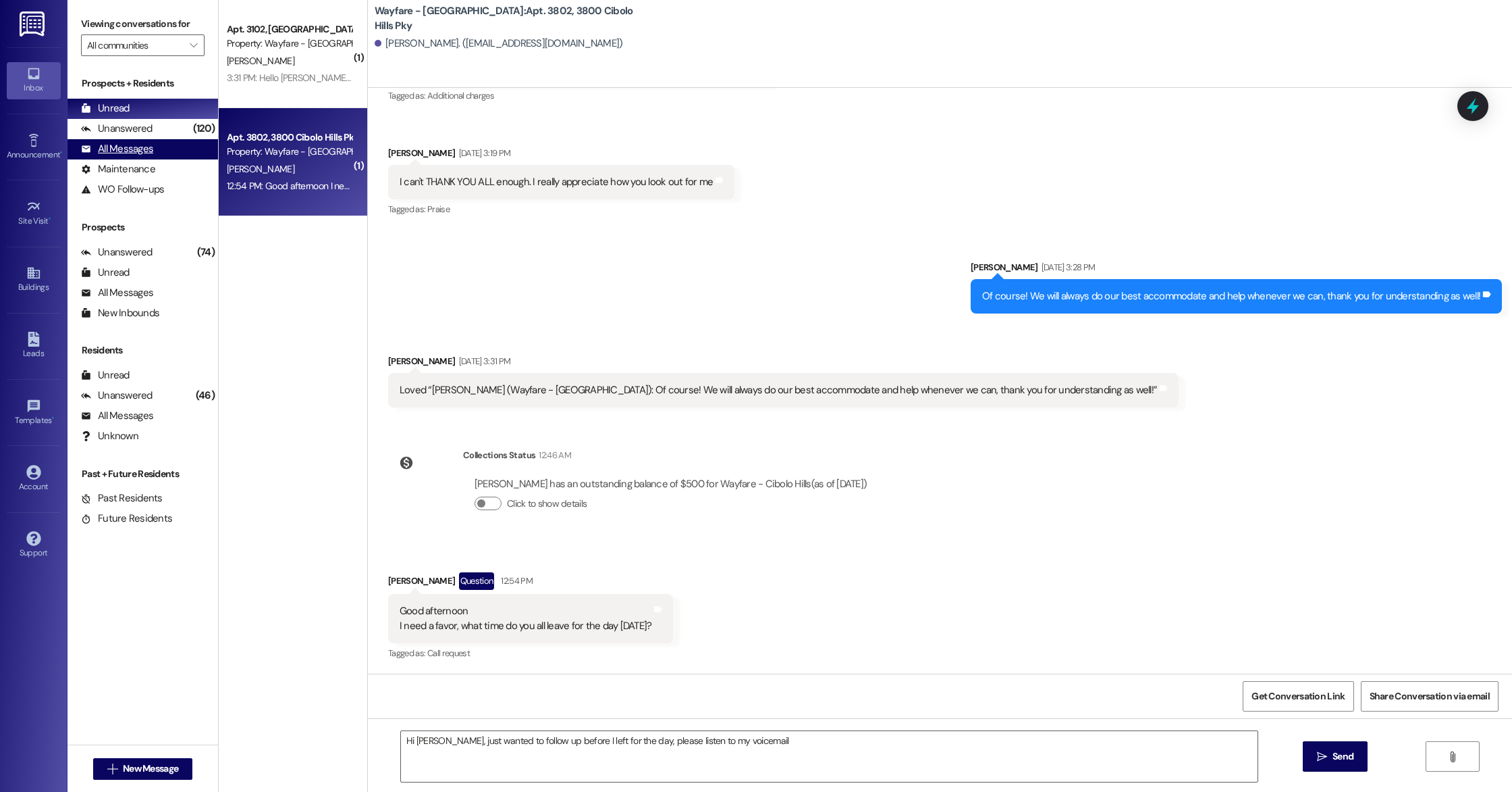
click at [183, 144] on div "All Messages (undefined)" at bounding box center [142, 150] width 151 height 20
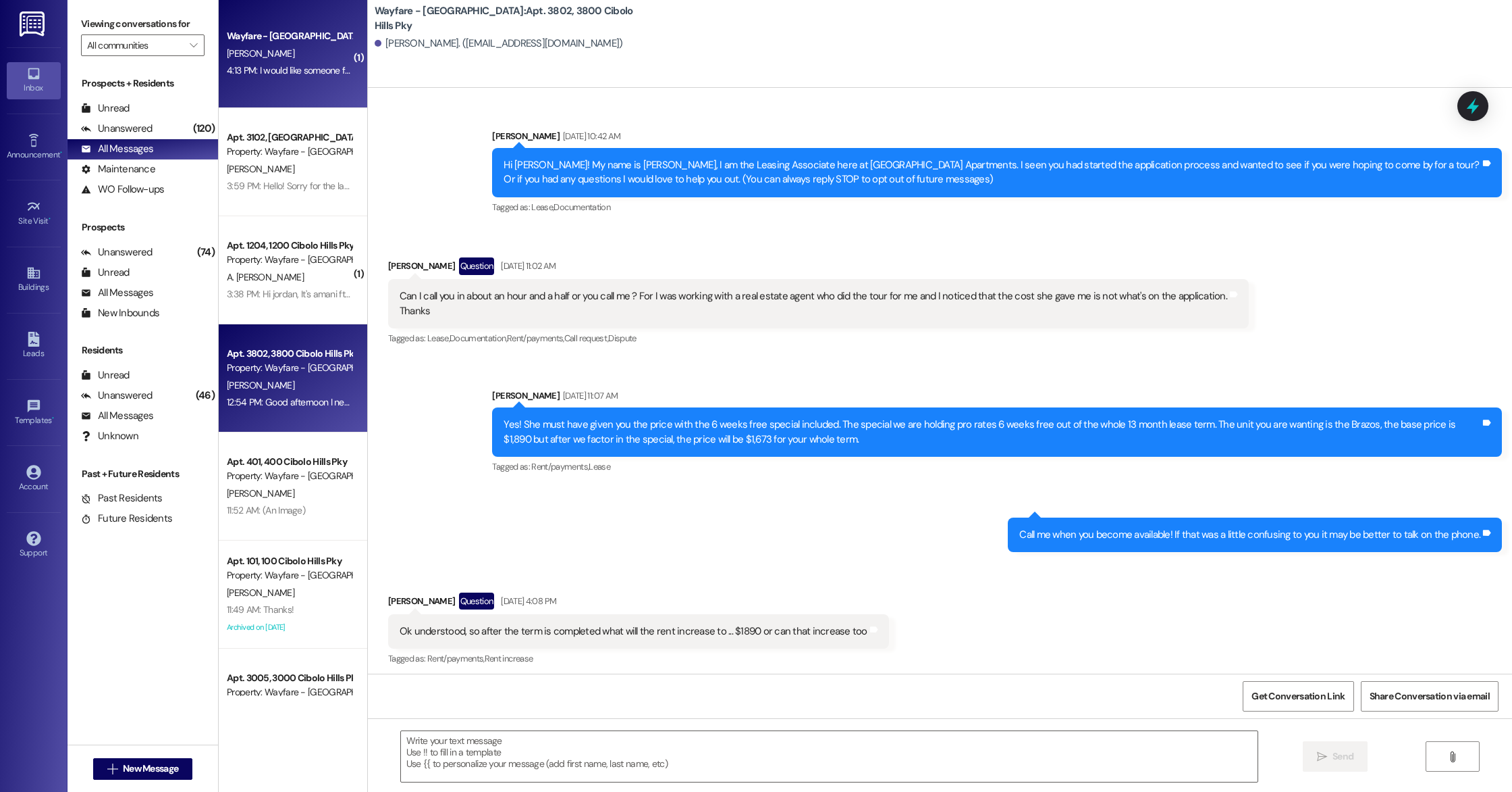
scroll to position [19814, 0]
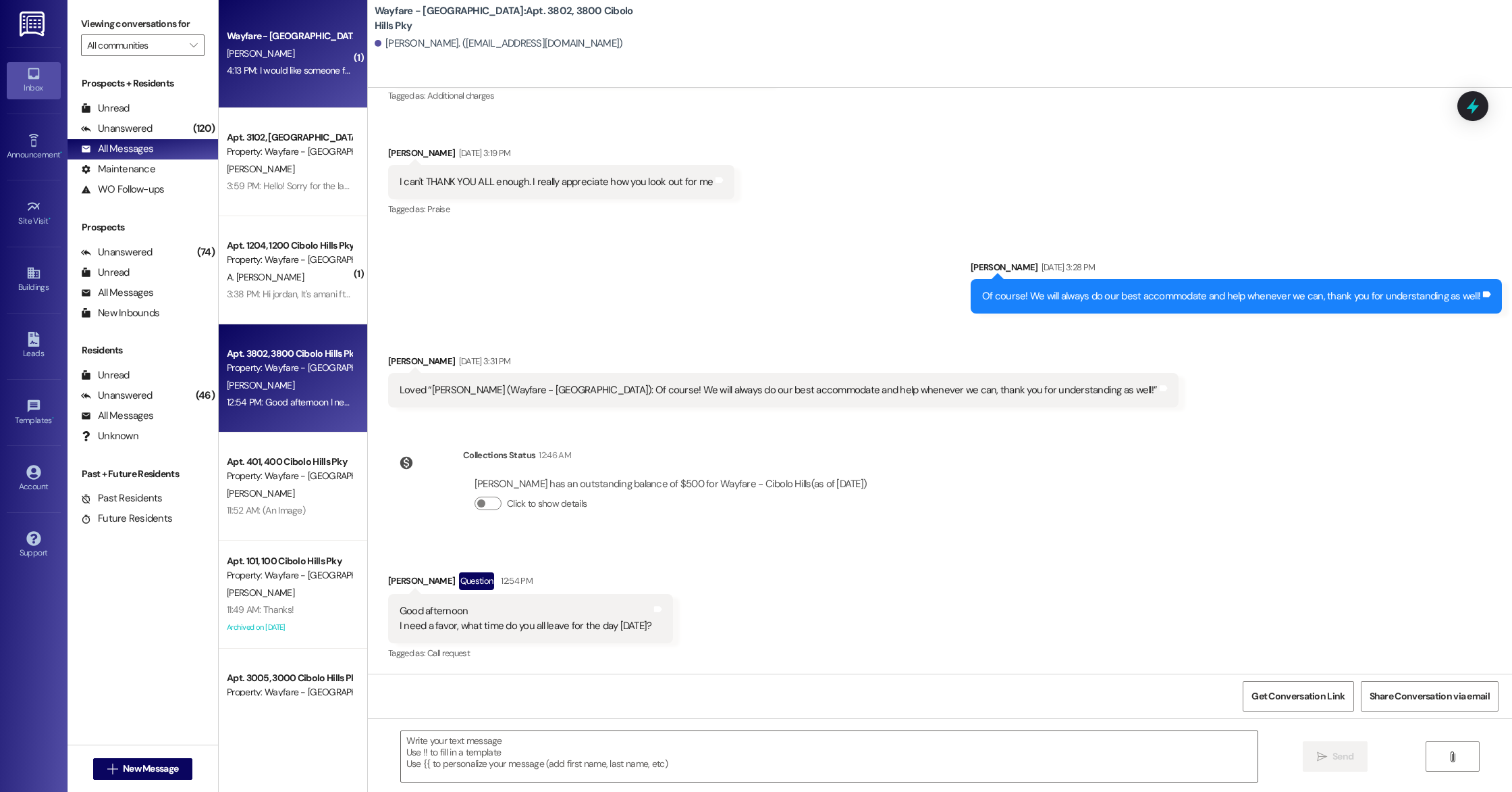
click at [262, 55] on span "[PERSON_NAME]" at bounding box center [260, 53] width 67 height 12
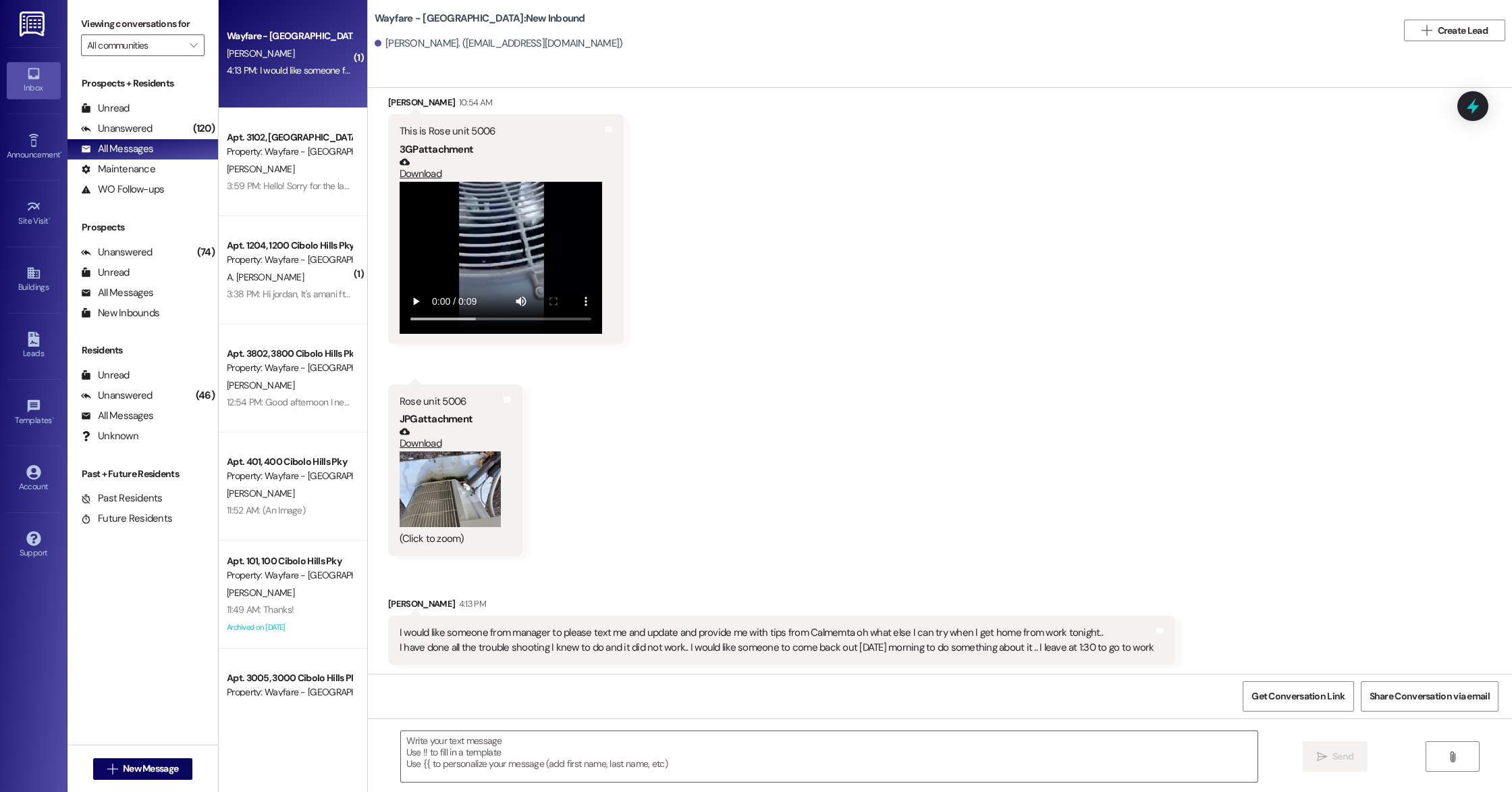
scroll to position [26233, 0]
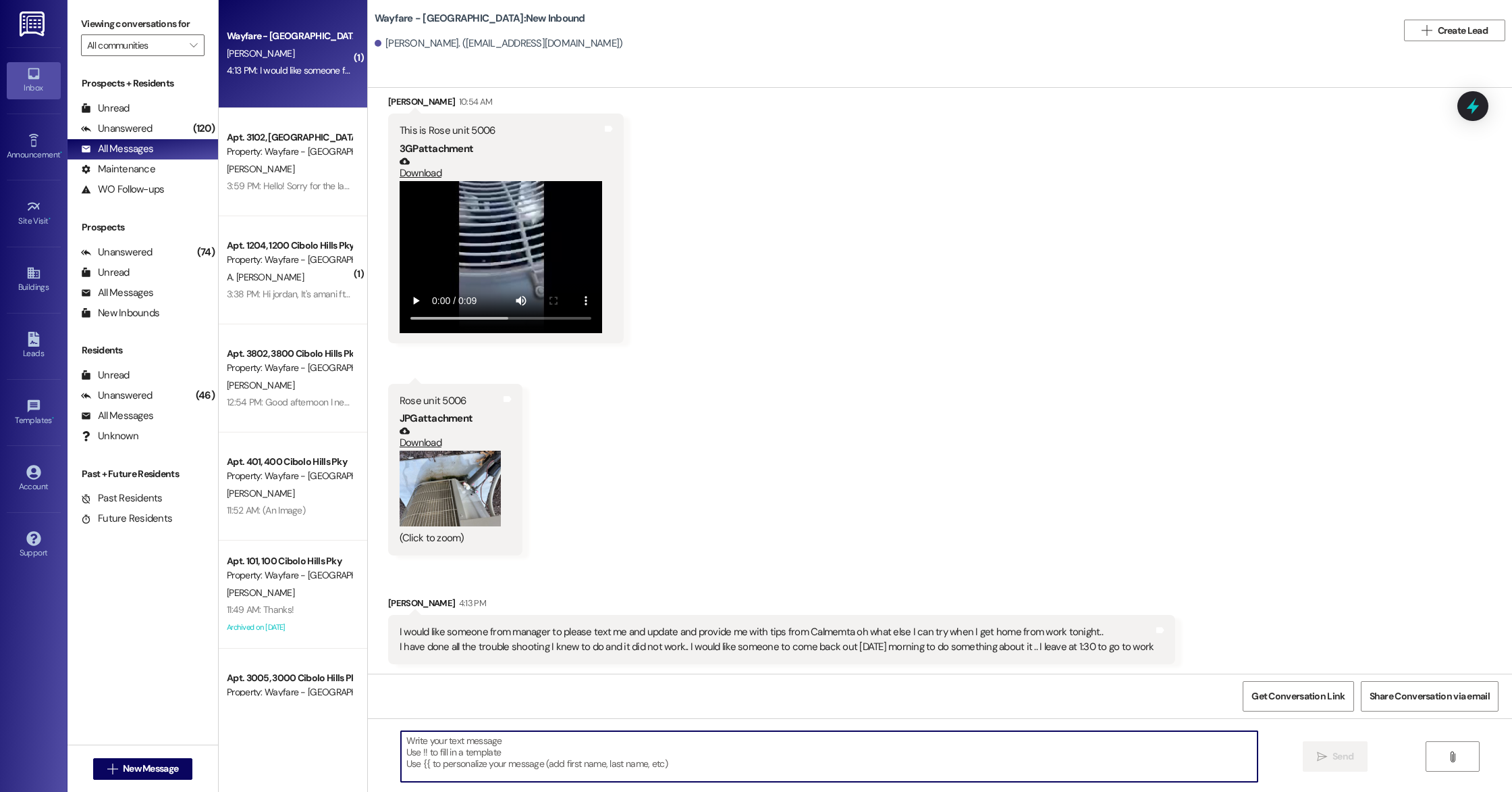
click at [496, 763] on textarea at bounding box center [829, 756] width 857 height 51
click at [401, 740] on textarea "Hey [PERSON_NAME] i tried to reach you a couple times but i left a voicemail wi…" at bounding box center [829, 756] width 857 height 51
click at [425, 742] on textarea "Hi [PERSON_NAME] i tried to reach you a couple times but i left a voicemail wit…" at bounding box center [829, 756] width 857 height 51
click at [429, 738] on textarea "Hi [PERSON_NAME], i tried to reach you a couple times but i left a voicemail wi…" at bounding box center [829, 756] width 857 height 51
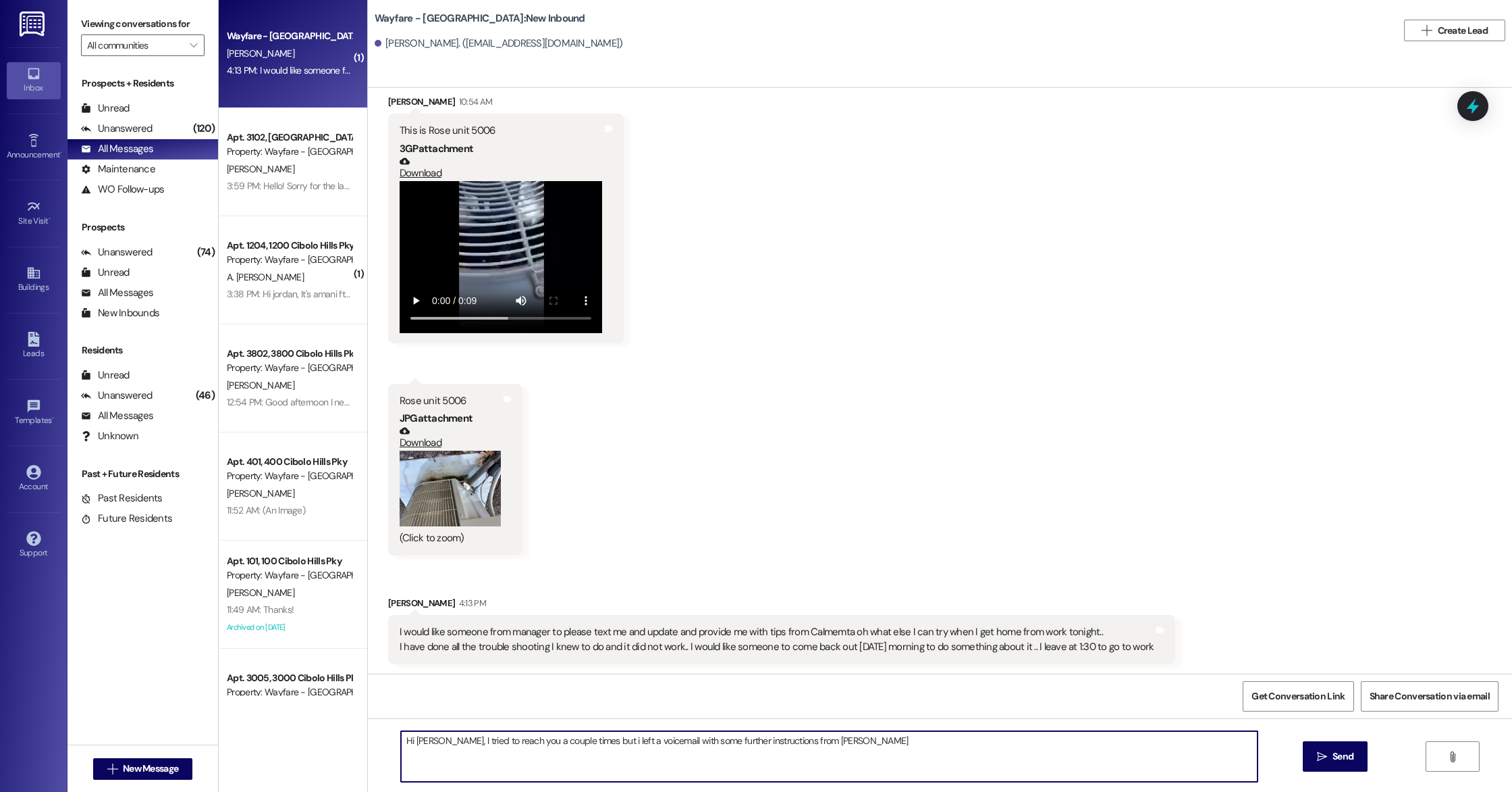
click at [559, 739] on textarea "Hi [PERSON_NAME], I tried to reach you a couple times but i left a voicemail wi…" at bounding box center [829, 756] width 857 height 51
click at [843, 741] on textarea "Hi [PERSON_NAME], I tried to reach you a couple times, but i left a voicemail w…" at bounding box center [829, 756] width 857 height 51
click at [1246, 744] on textarea "Hi [PERSON_NAME], I tried to reach you a couple times, but i left a voicemail w…" at bounding box center [829, 756] width 857 height 51
click at [514, 754] on textarea "Hi [PERSON_NAME], I tried to reach you a couple times, but i left a voicemail w…" at bounding box center [829, 756] width 857 height 51
click at [625, 753] on textarea "Hi [PERSON_NAME], I tried to reach you a couple times, but i left a voicemail w…" at bounding box center [829, 756] width 857 height 51
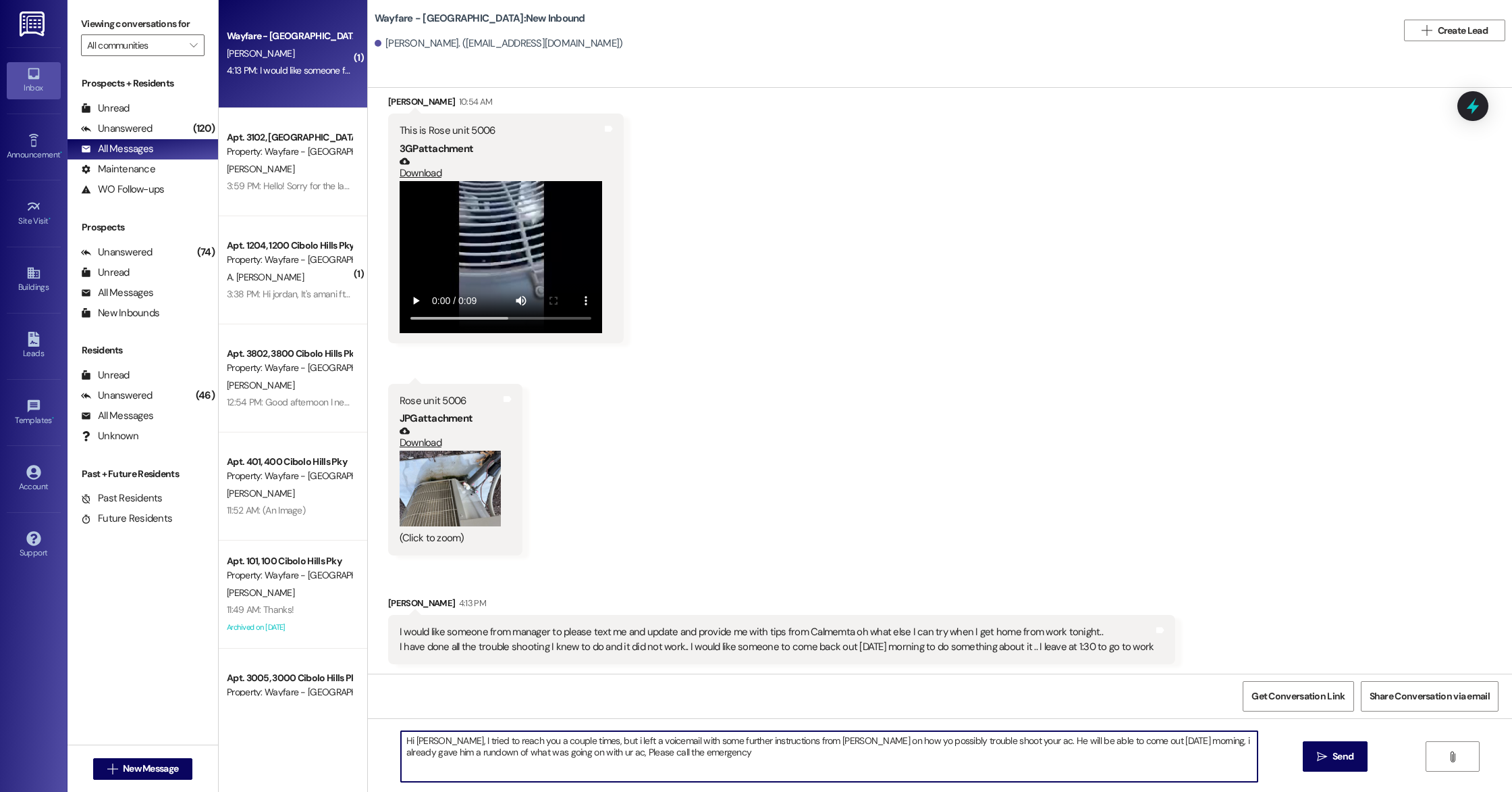
click at [679, 754] on textarea "Hi [PERSON_NAME], I tried to reach you a couple times, but i left a voicemail w…" at bounding box center [829, 756] width 857 height 51
click at [566, 752] on textarea "Hi [PERSON_NAME], I tried to reach you a couple times, but i left a voicemail w…" at bounding box center [829, 756] width 857 height 51
click at [1178, 739] on textarea "Hi [PERSON_NAME], I tried to reach you a couple times, but i left a voicemail w…" at bounding box center [829, 756] width 857 height 51
click at [882, 754] on textarea "Hi [PERSON_NAME], I tried to reach you a couple times, but i left a voicemail w…" at bounding box center [829, 756] width 857 height 51
click at [801, 754] on textarea "Hi [PERSON_NAME], I tried to reach you a couple times, but i left a voicemail w…" at bounding box center [829, 756] width 857 height 51
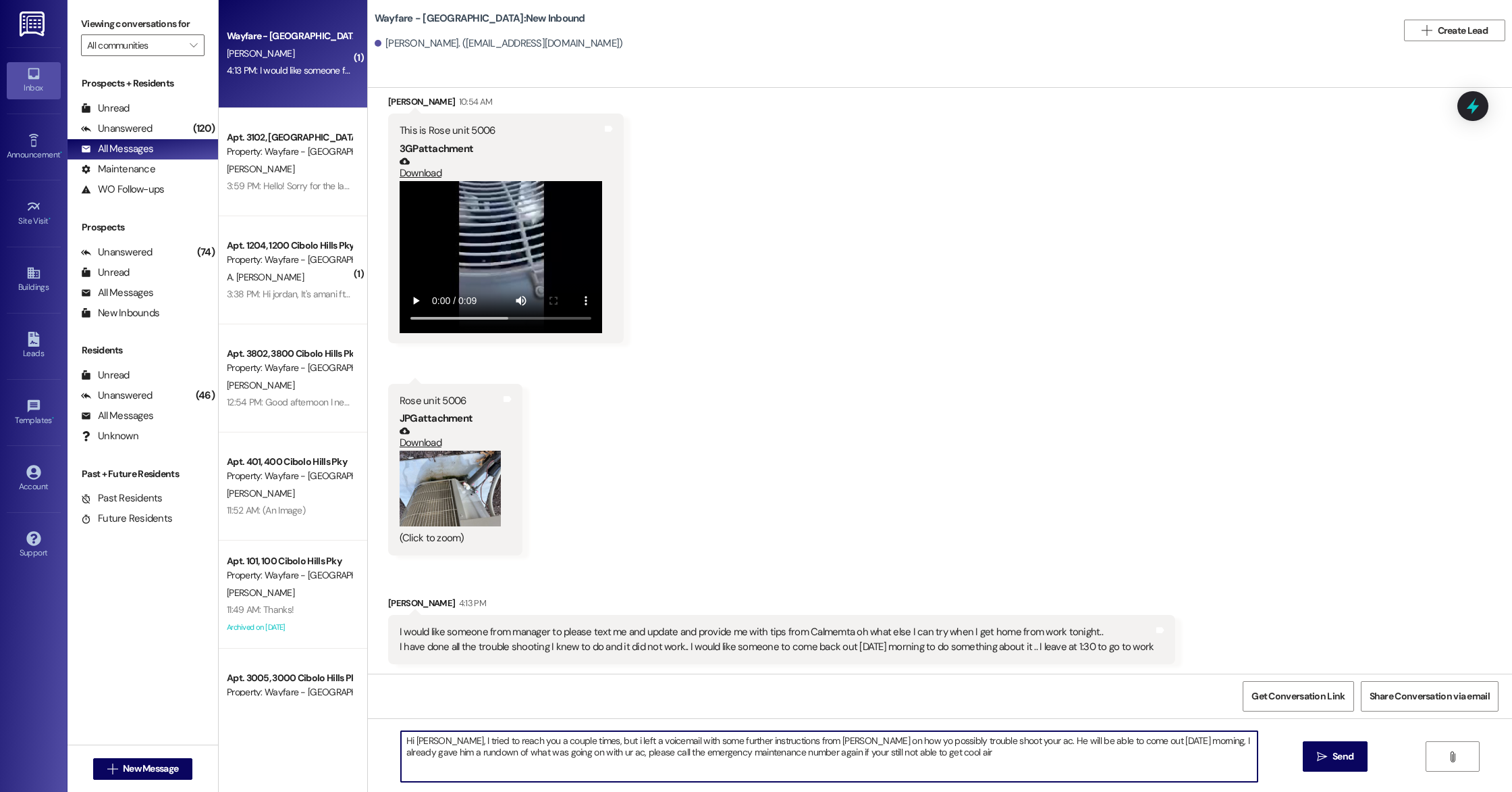
click at [937, 753] on textarea "Hi [PERSON_NAME], I tried to reach you a couple times, but i left a voicemail w…" at bounding box center [829, 756] width 857 height 51
click at [917, 753] on textarea "Hi [PERSON_NAME], I tried to reach you a couple times, but i left a voicemail w…" at bounding box center [829, 756] width 857 height 51
click at [1213, 761] on textarea "Hi [PERSON_NAME], I tried to reach you a couple times, but i left a voicemail w…" at bounding box center [829, 756] width 857 height 51
click at [861, 740] on textarea "Hi [PERSON_NAME], I tried to reach you a couple times, but i left a voicemail w…" at bounding box center [829, 756] width 857 height 51
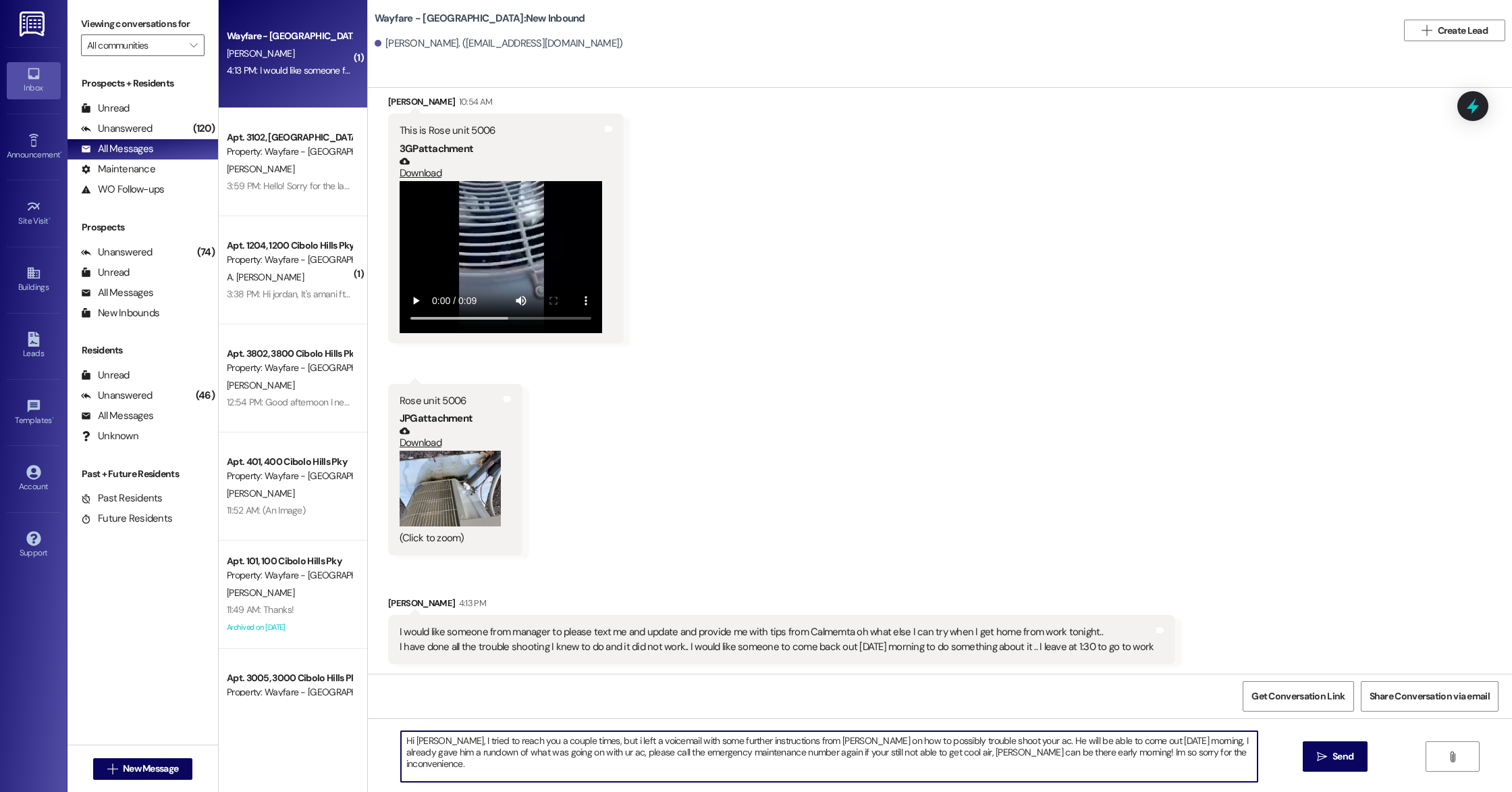
drag, startPoint x: 1173, startPoint y: 742, endPoint x: 989, endPoint y: 743, distance: 184.0
click at [989, 743] on textarea "Hi [PERSON_NAME], I tried to reach you a couple times, but i left a voicemail w…" at bounding box center [829, 756] width 857 height 51
type textarea "Hi [PERSON_NAME], I tried to reach you a couple times, but i left a voicemail w…"
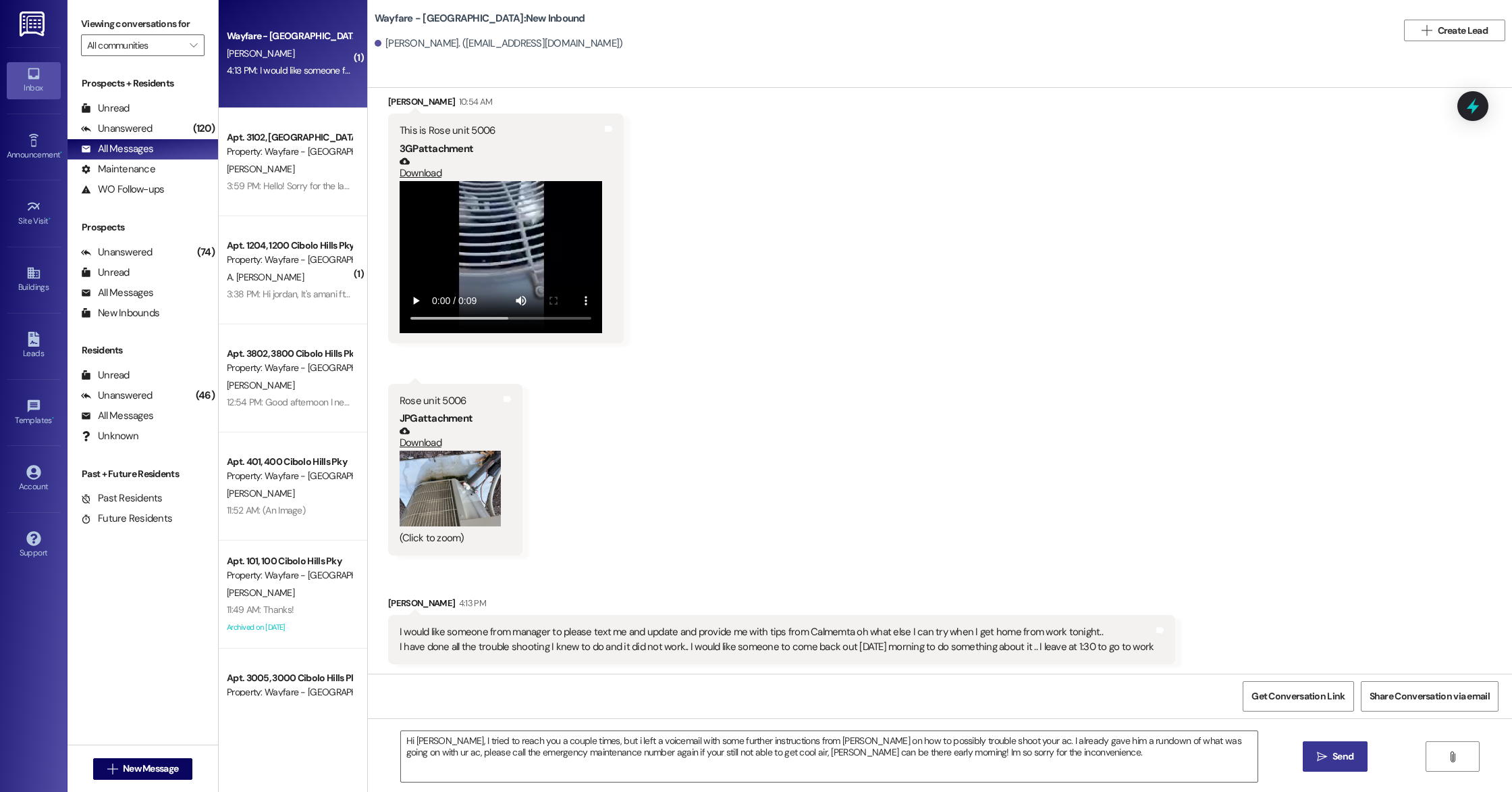
click at [1349, 764] on button " Send" at bounding box center [1336, 756] width 66 height 30
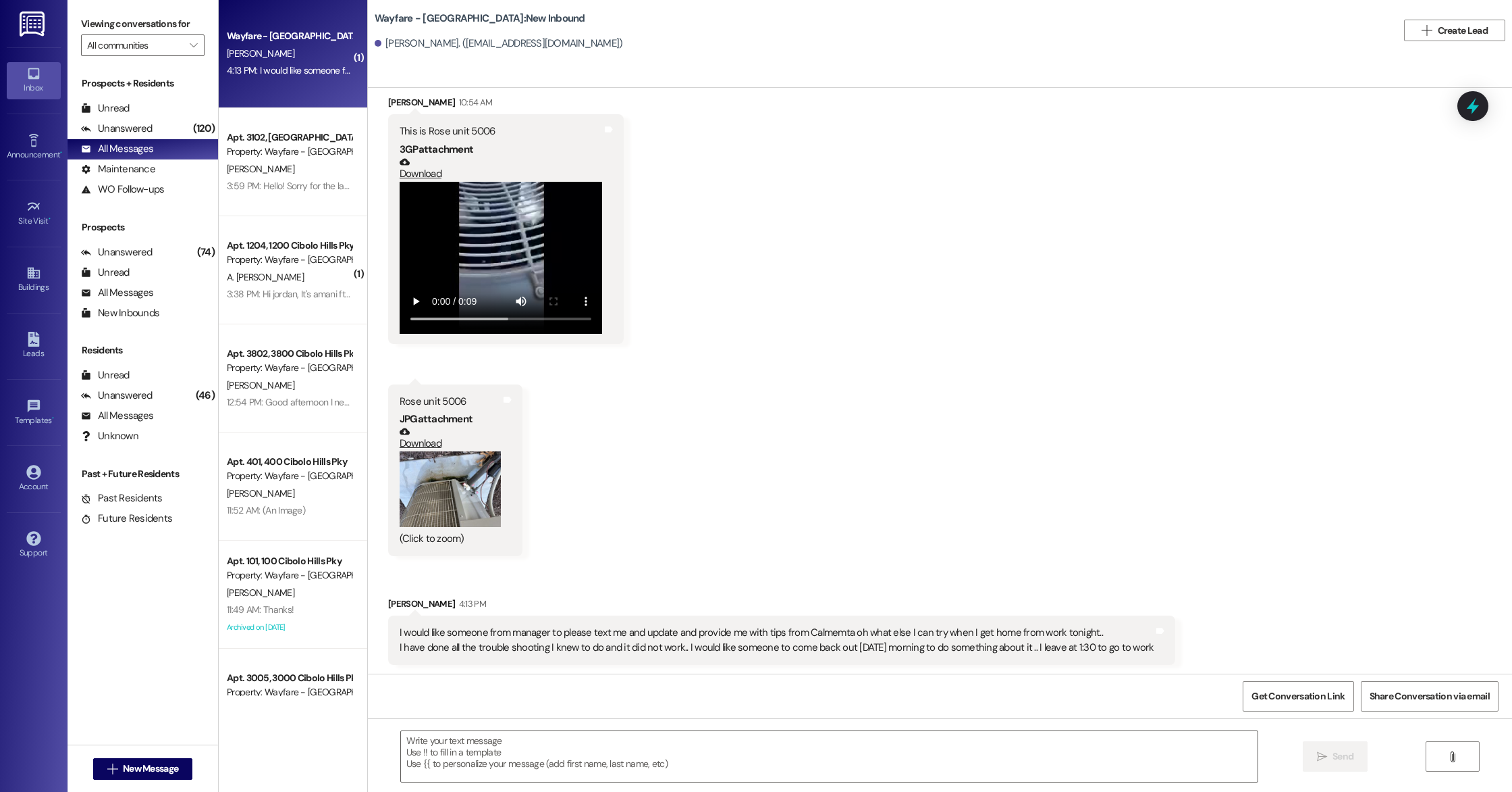
scroll to position [26342, 0]
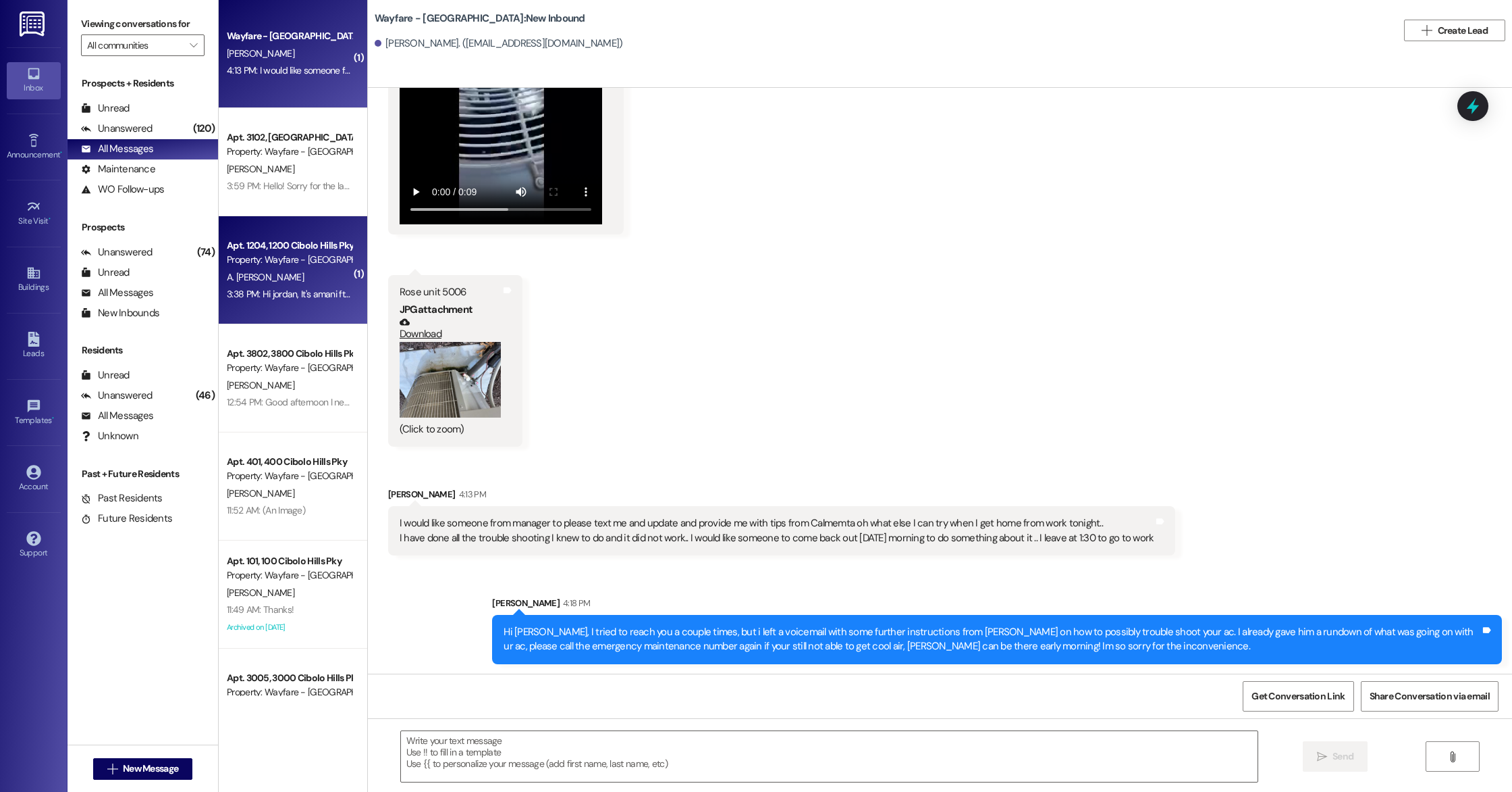
click at [245, 280] on span "A. [PERSON_NAME]" at bounding box center [265, 276] width 77 height 12
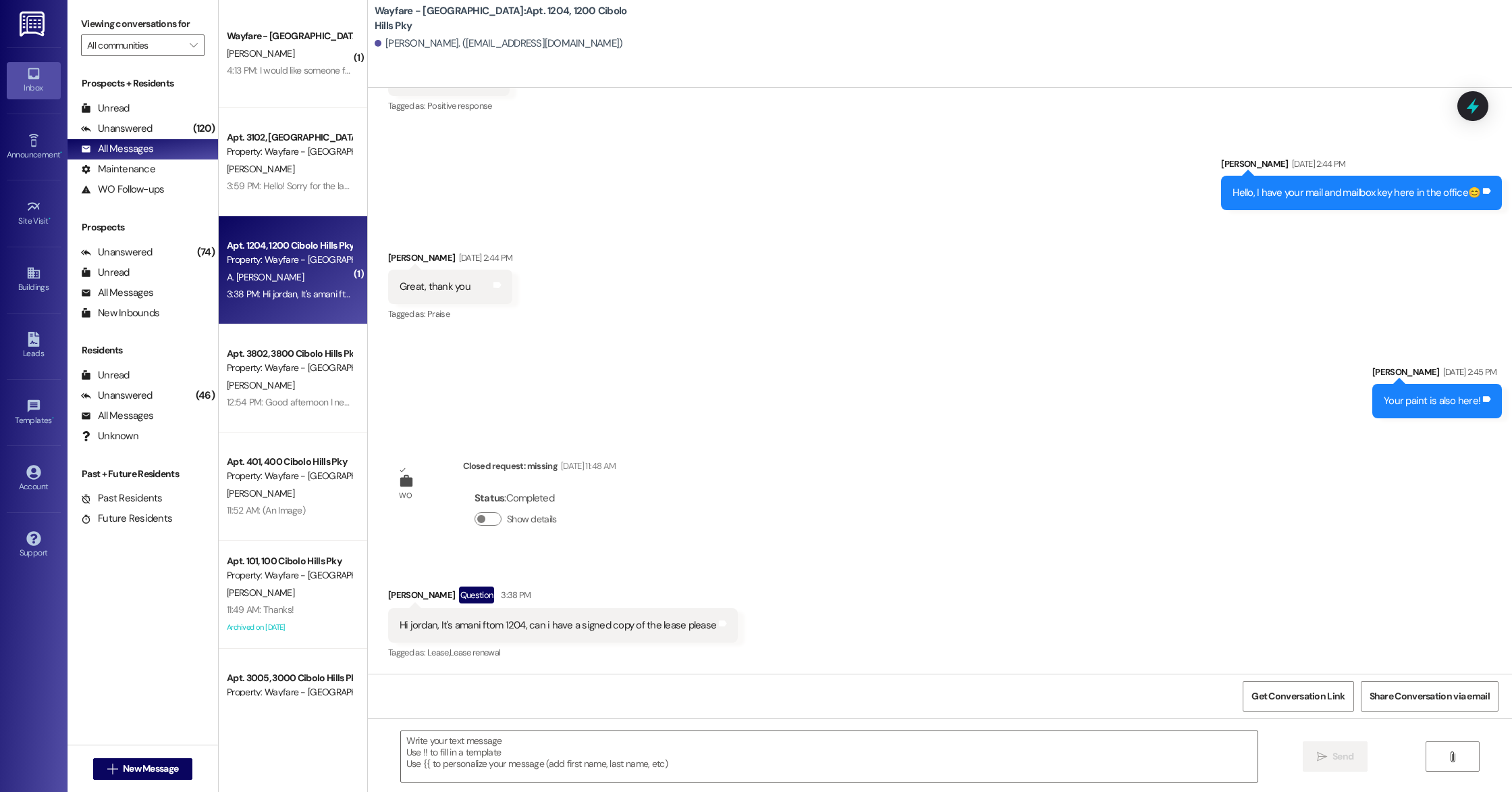
scroll to position [1549, 0]
click at [707, 769] on textarea at bounding box center [829, 756] width 857 height 51
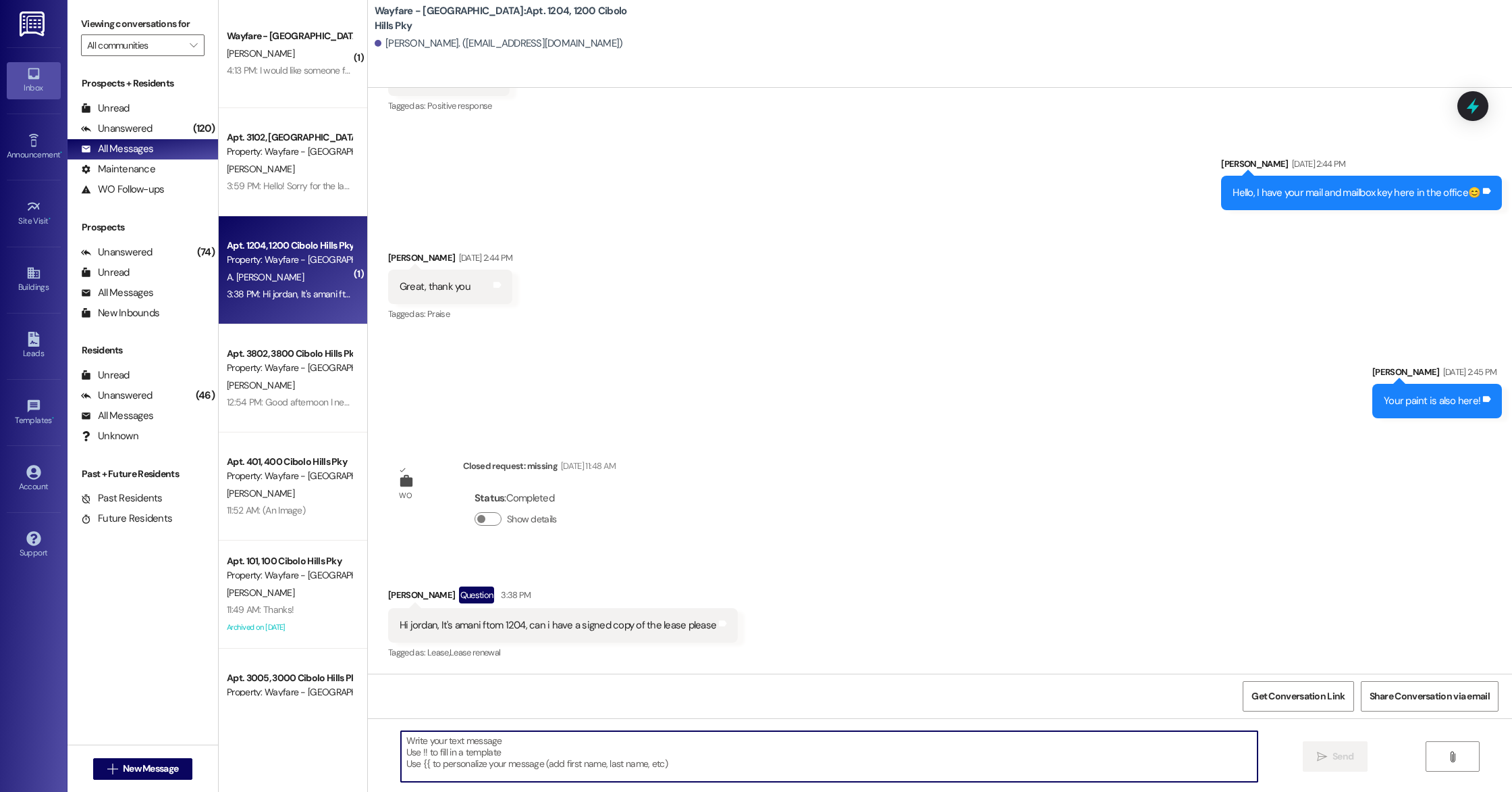
click at [525, 746] on textarea at bounding box center [829, 756] width 857 height 51
click at [408, 737] on textarea "Hi, i have sent that via email" at bounding box center [829, 756] width 857 height 51
click at [515, 742] on textarea "Hi, I have sent that via email" at bounding box center [829, 756] width 857 height 51
click at [853, 749] on textarea "Hi, I have sent that via email, for future reference you can access those docum…" at bounding box center [829, 756] width 857 height 51
type textarea "Hi, I have sent that via email, for future reference you can access those docum…"
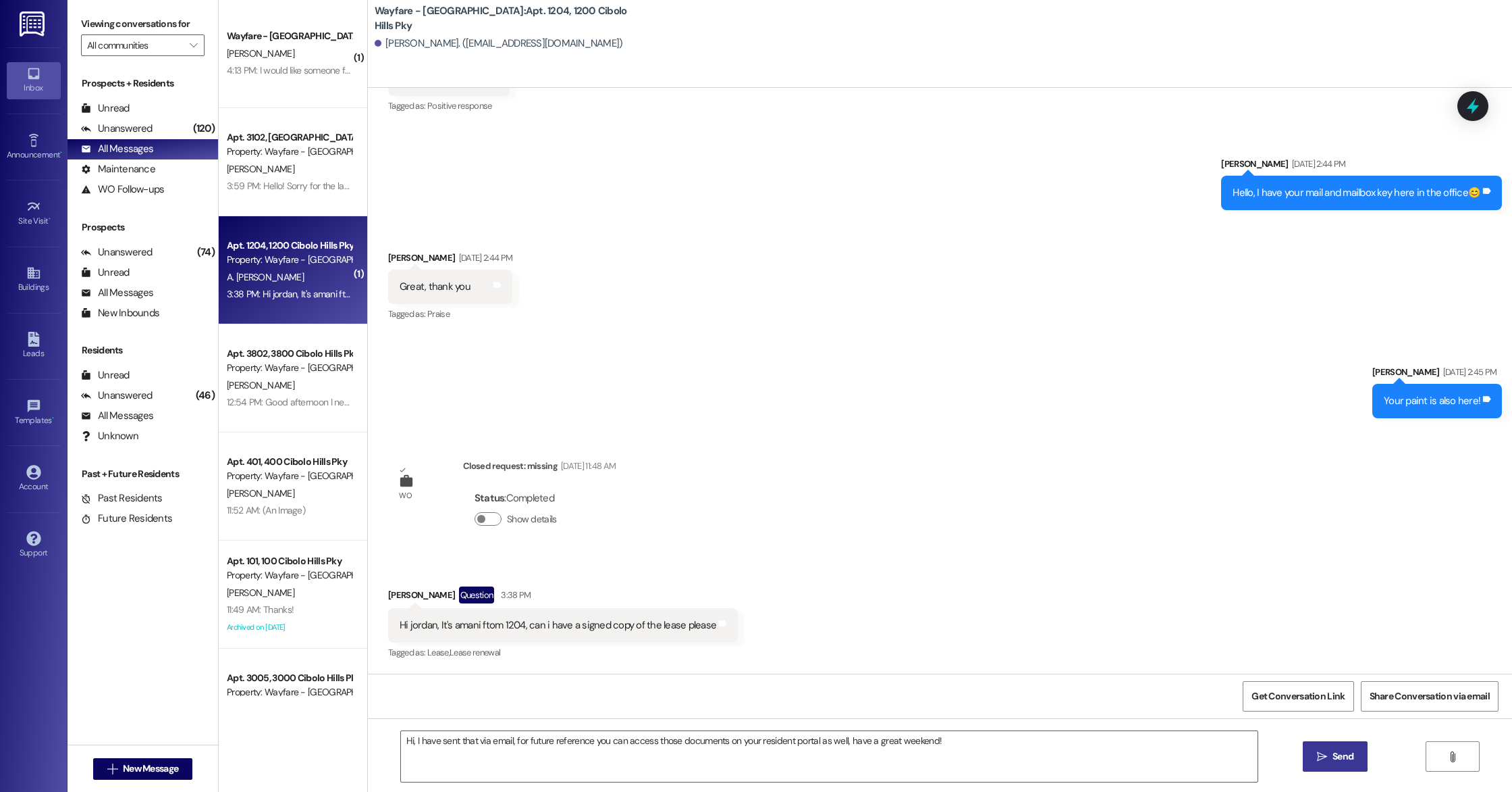
click at [1318, 753] on icon "" at bounding box center [1322, 757] width 10 height 11
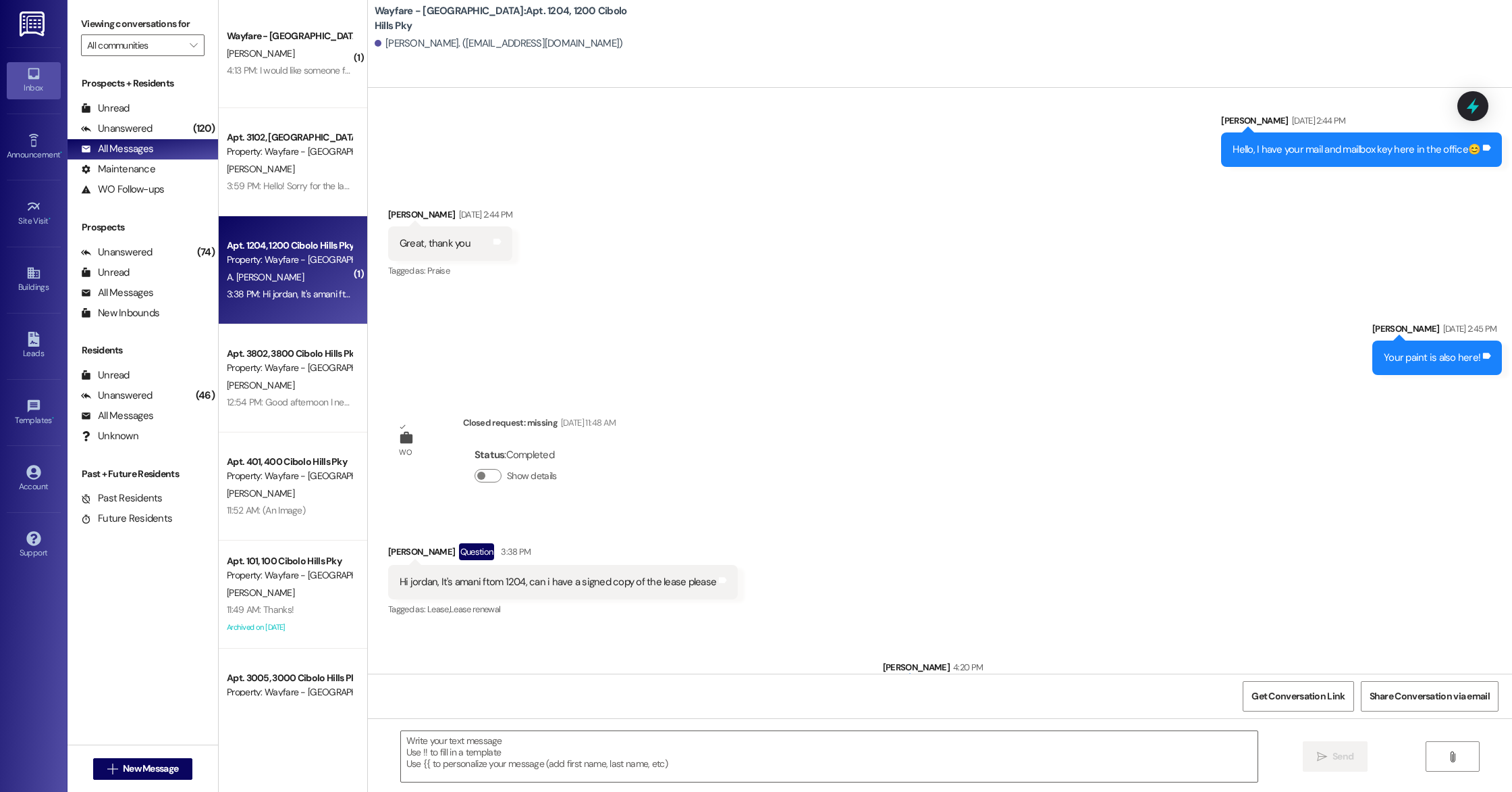
scroll to position [1643, 0]
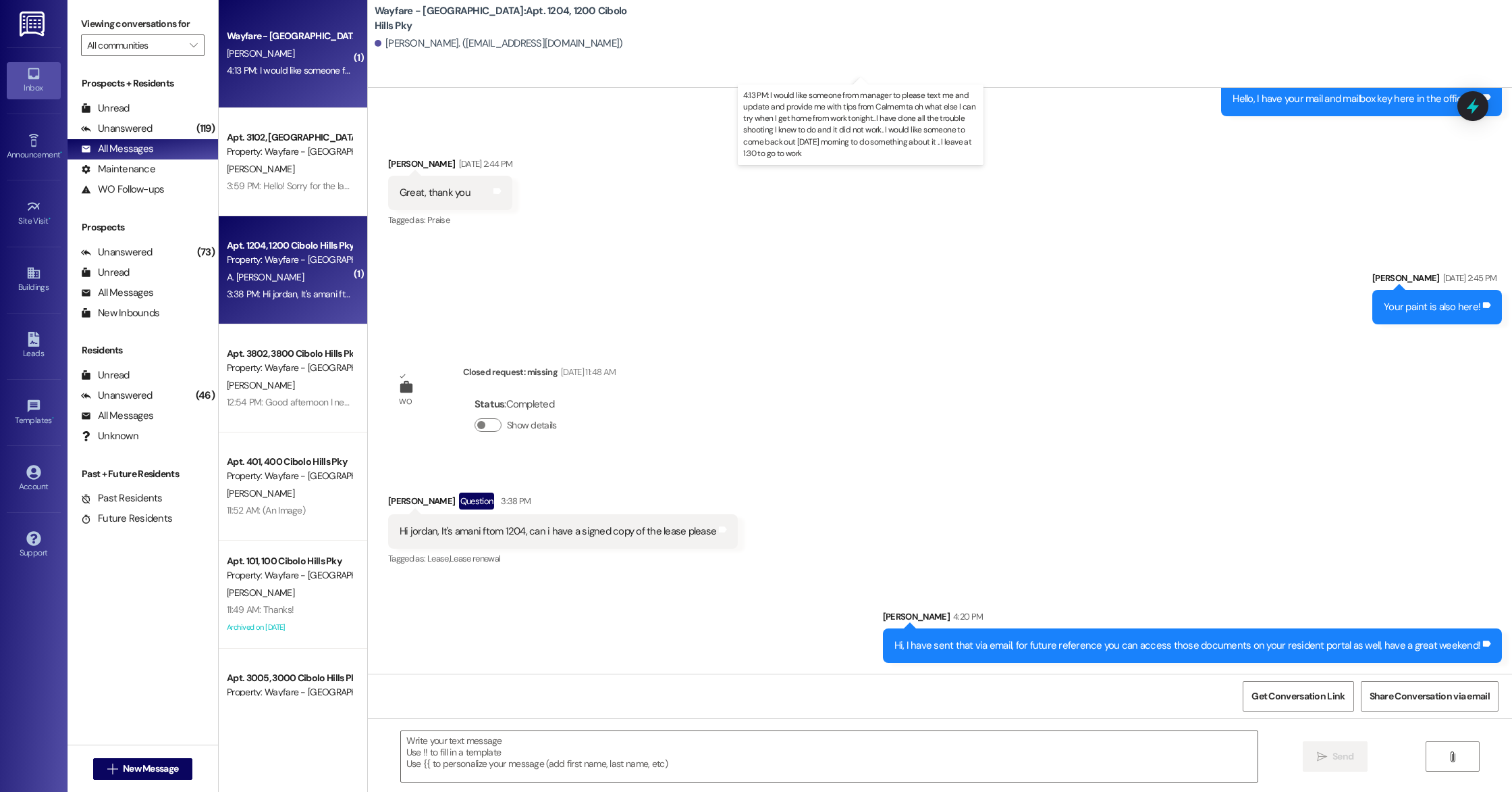
click at [269, 70] on div "4:13 PM: I would like someone from manager to please text me and update and pro…" at bounding box center [914, 69] width 1374 height 12
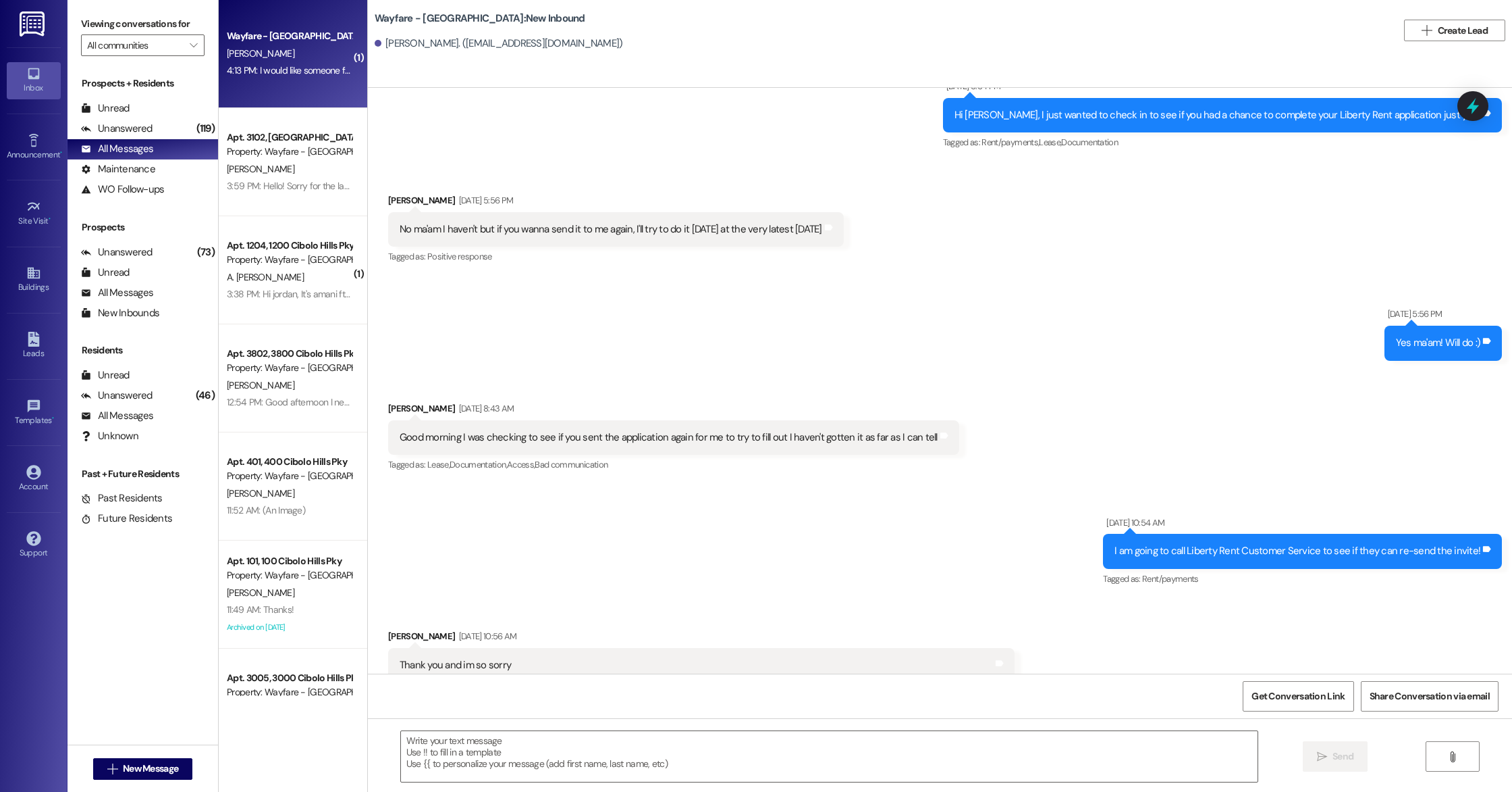
scroll to position [26361, 0]
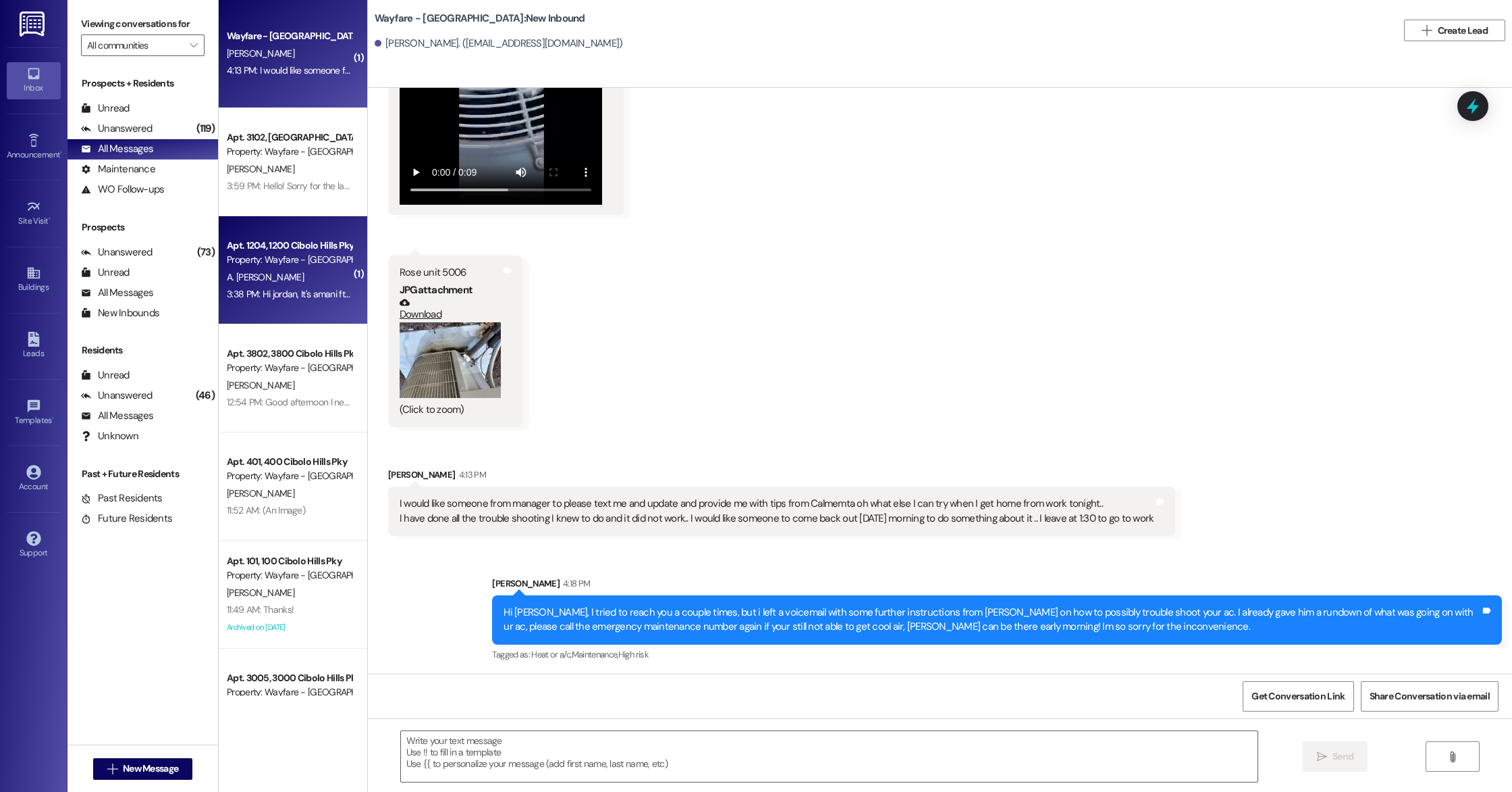
click at [281, 273] on div "A. [PERSON_NAME]" at bounding box center [289, 277] width 127 height 17
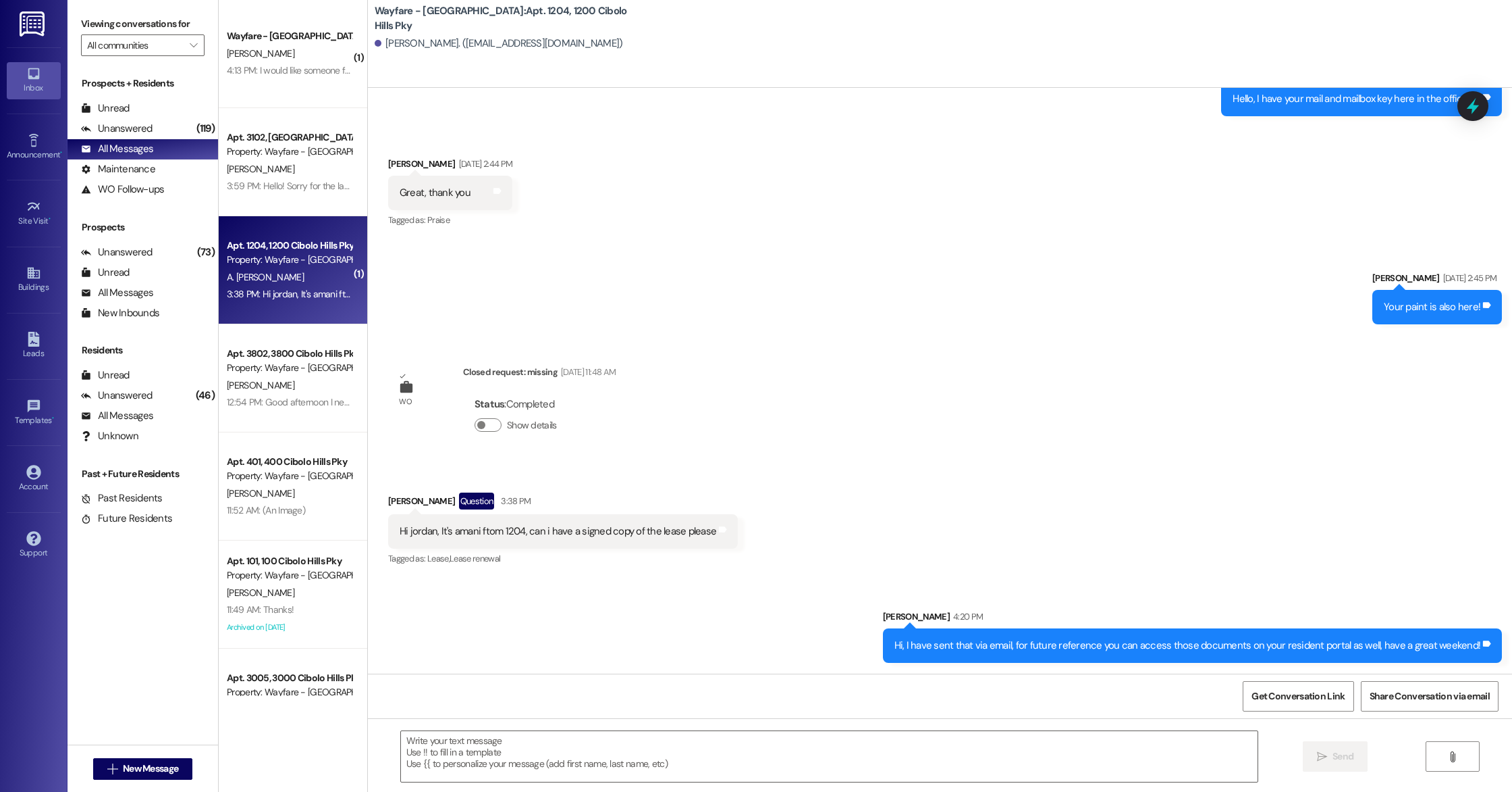
scroll to position [1642, 0]
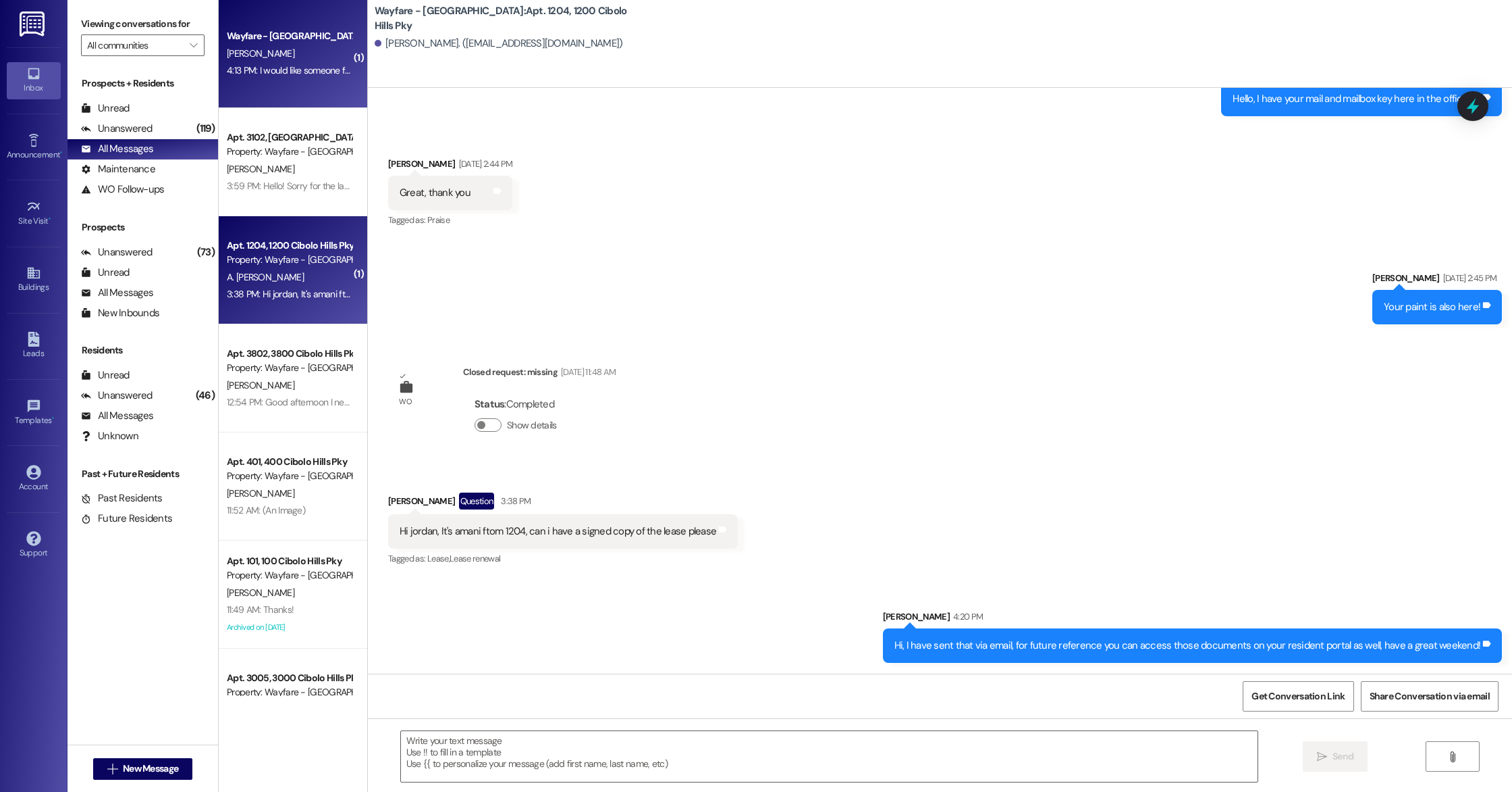
click at [299, 44] on div "Wayfare - [GEOGRAPHIC_DATA]" at bounding box center [289, 36] width 127 height 17
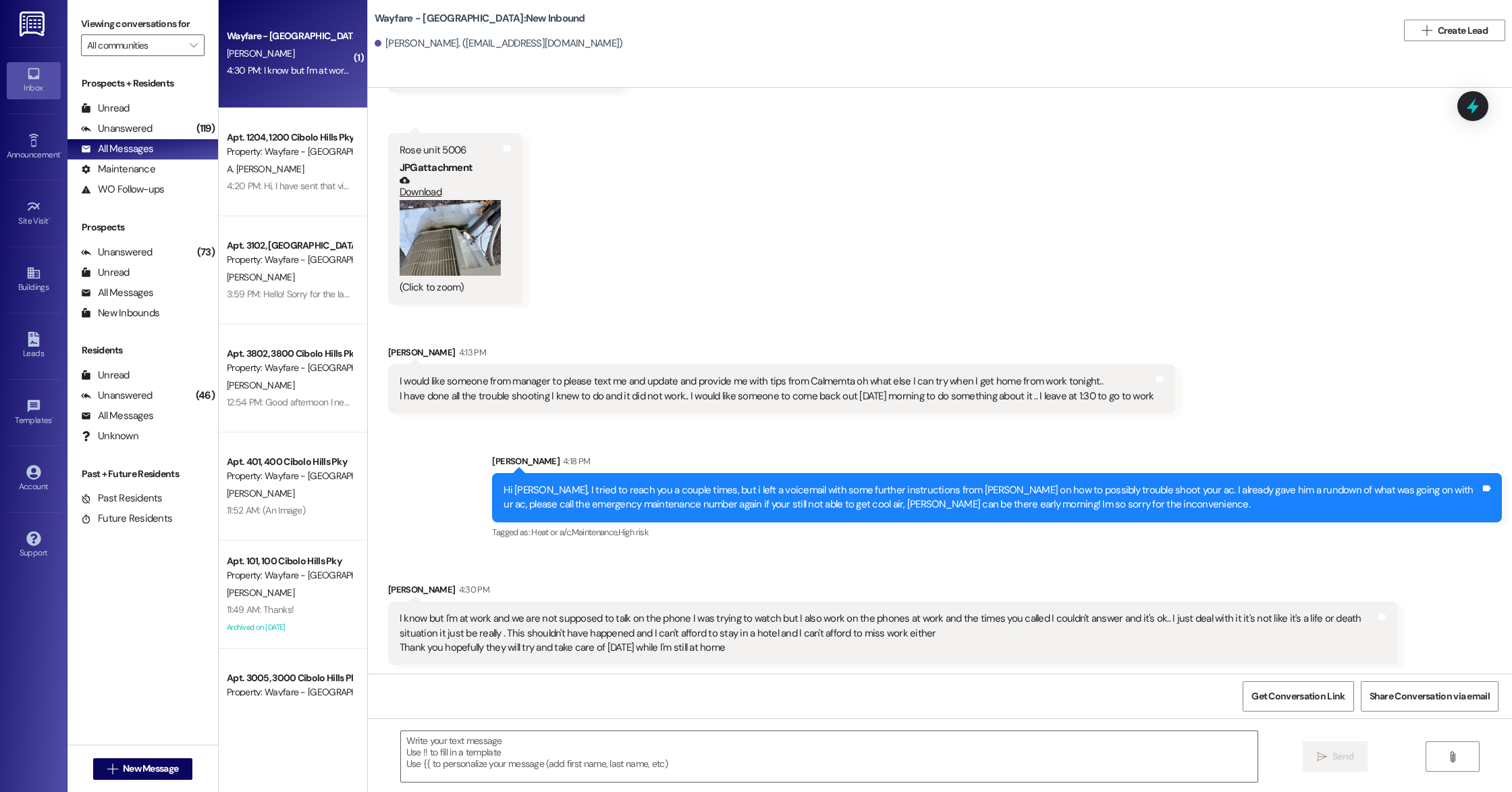
scroll to position [26484, 0]
